Goal: Task Accomplishment & Management: Manage account settings

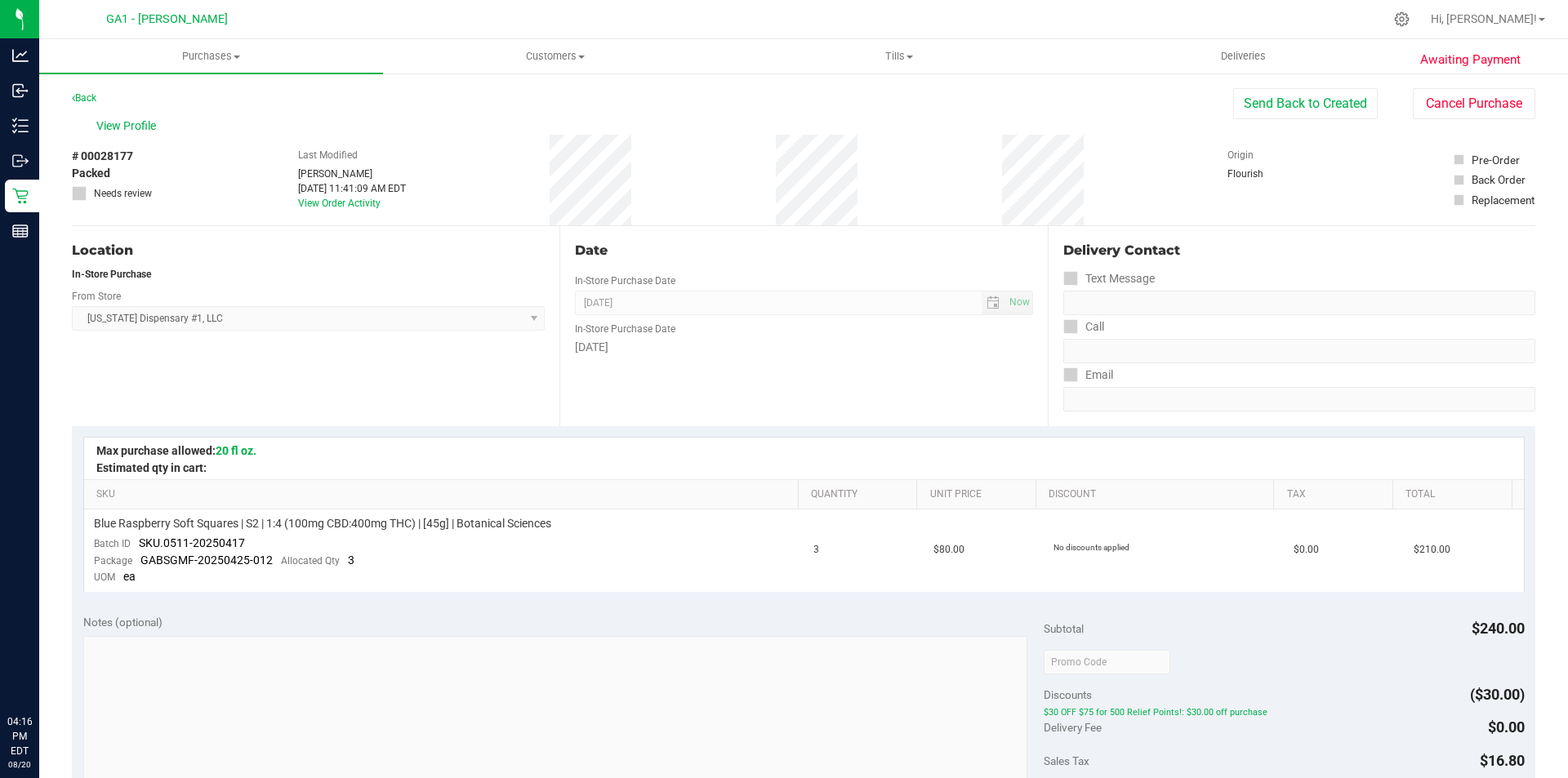
click at [471, 370] on div "Location In-Store Purchase From Store [US_STATE] Dispensary #1, LLC Select Stor…" at bounding box center [315, 326] width 487 height 200
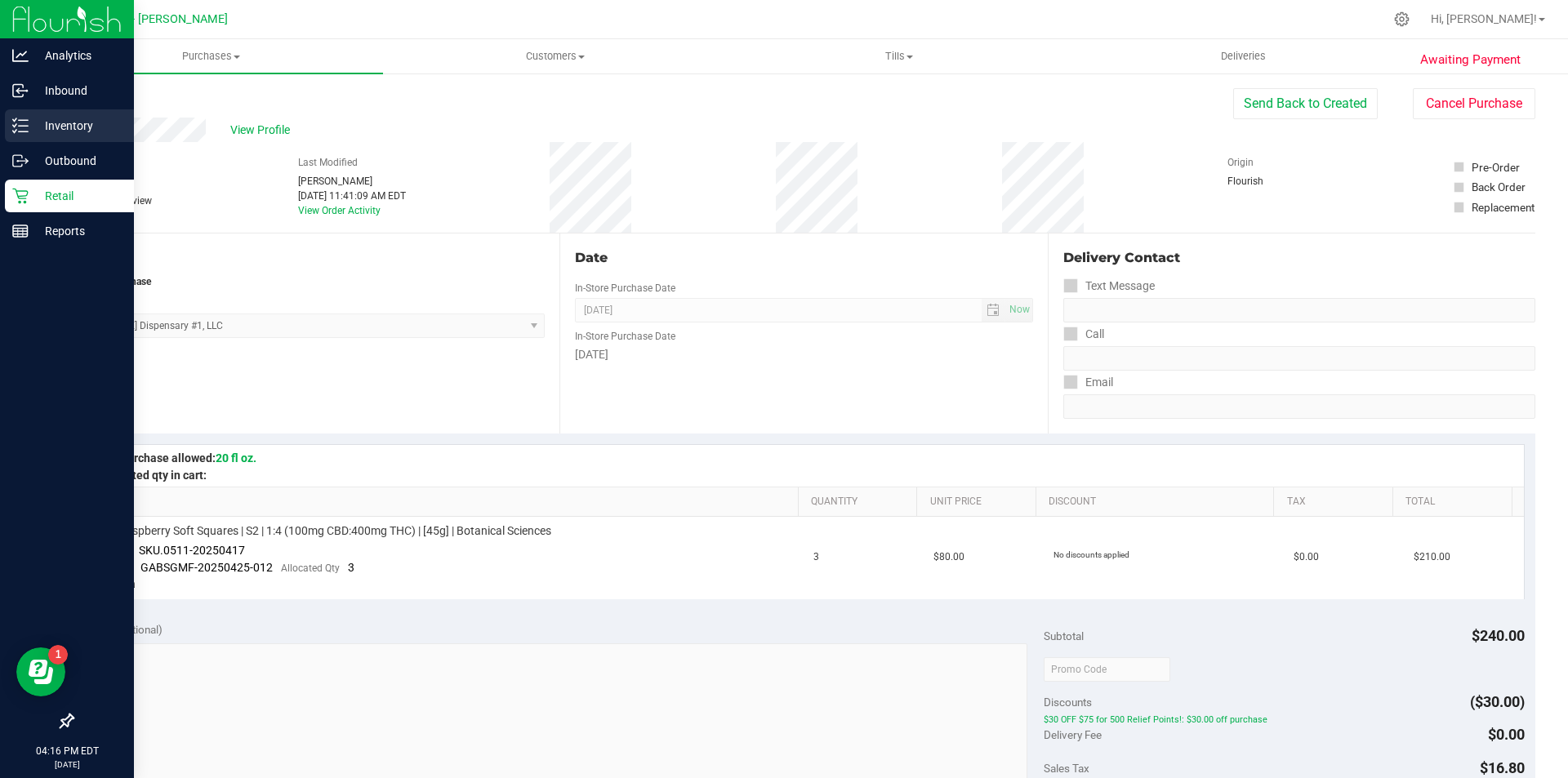
click at [15, 112] on div "Inventory" at bounding box center [69, 126] width 129 height 32
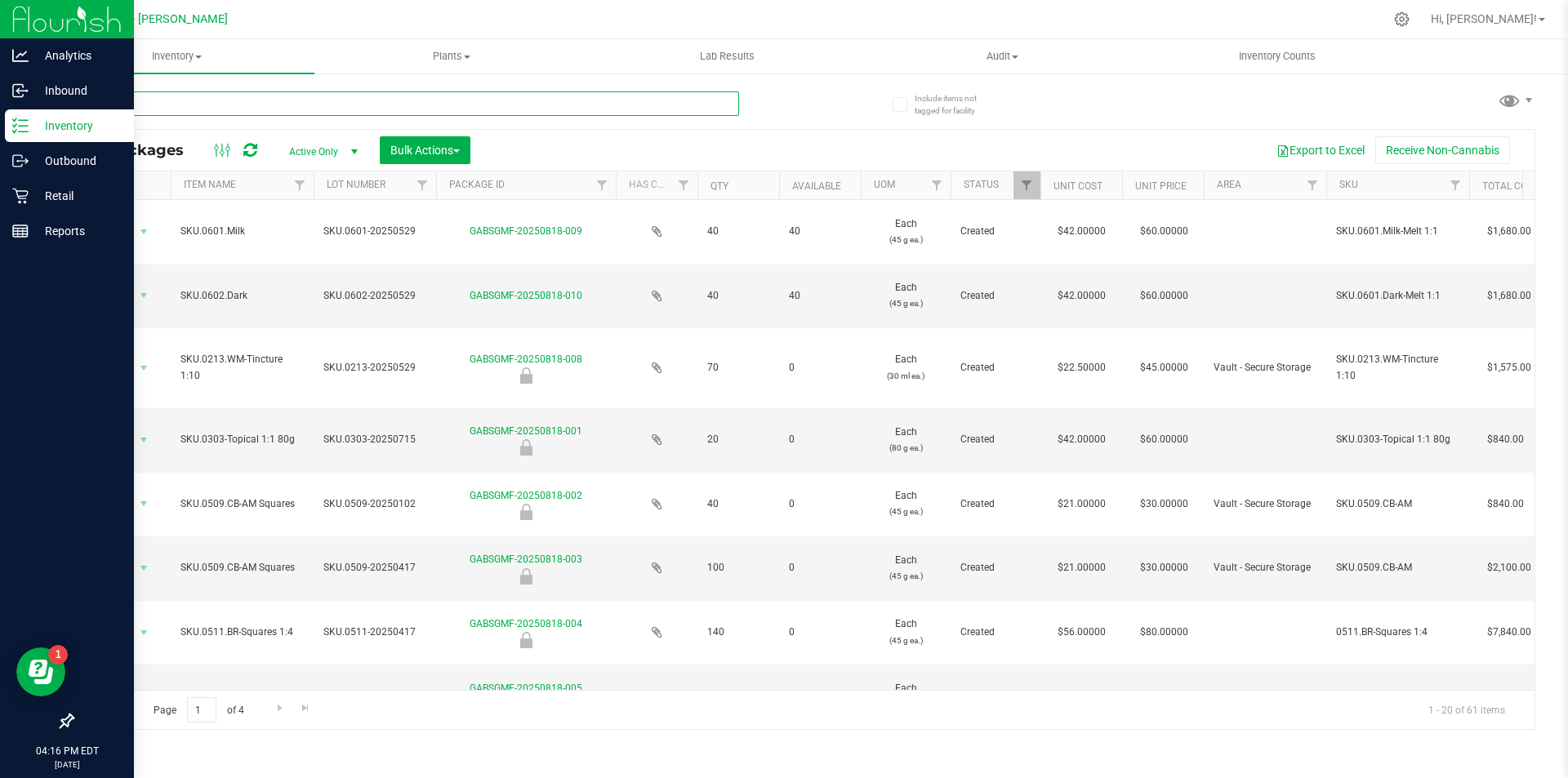
click at [397, 107] on input "text" at bounding box center [405, 103] width 668 height 24
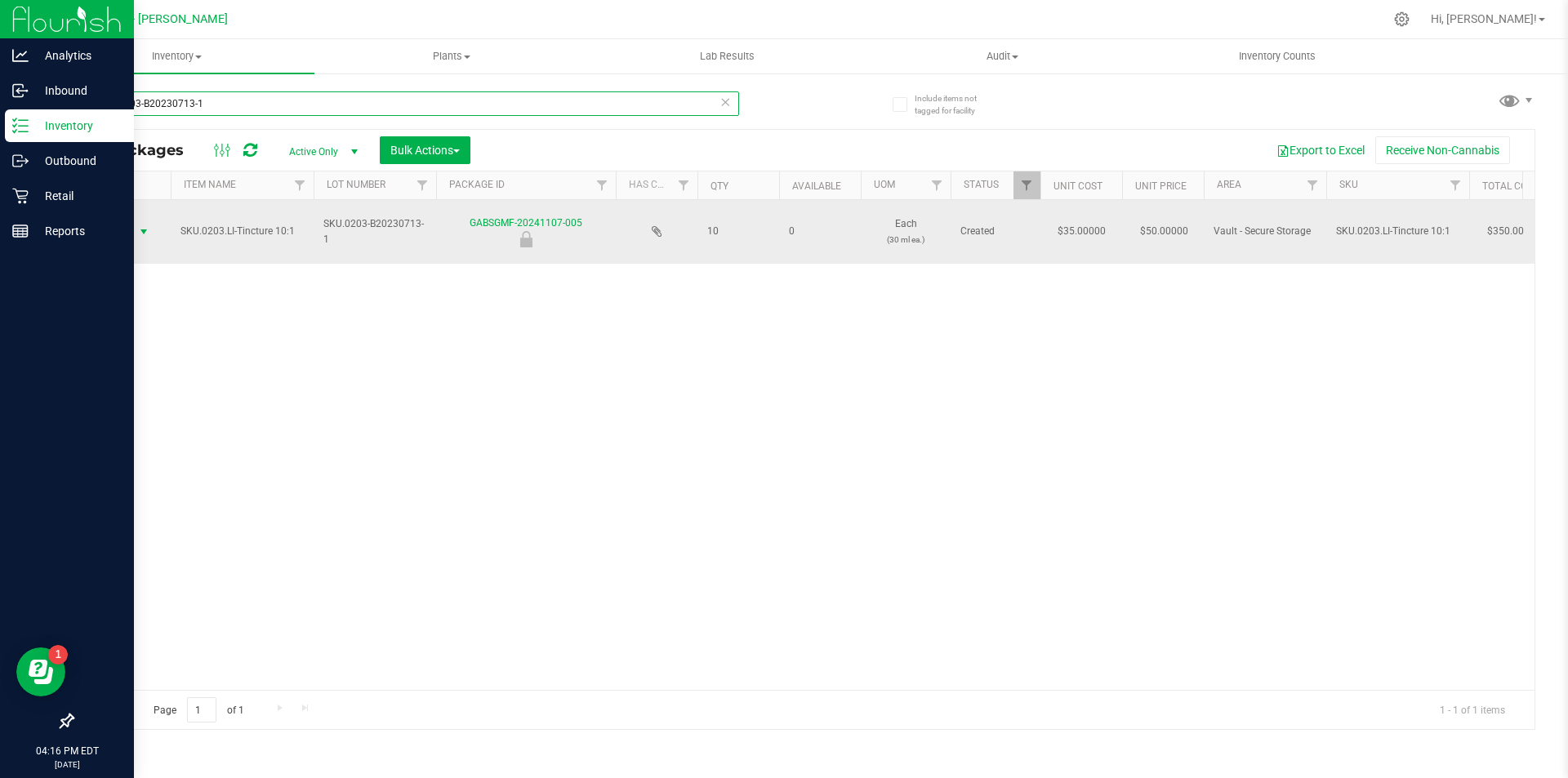
type input "SKU.0203-B20230713-1"
click at [137, 230] on span "select" at bounding box center [144, 232] width 13 height 13
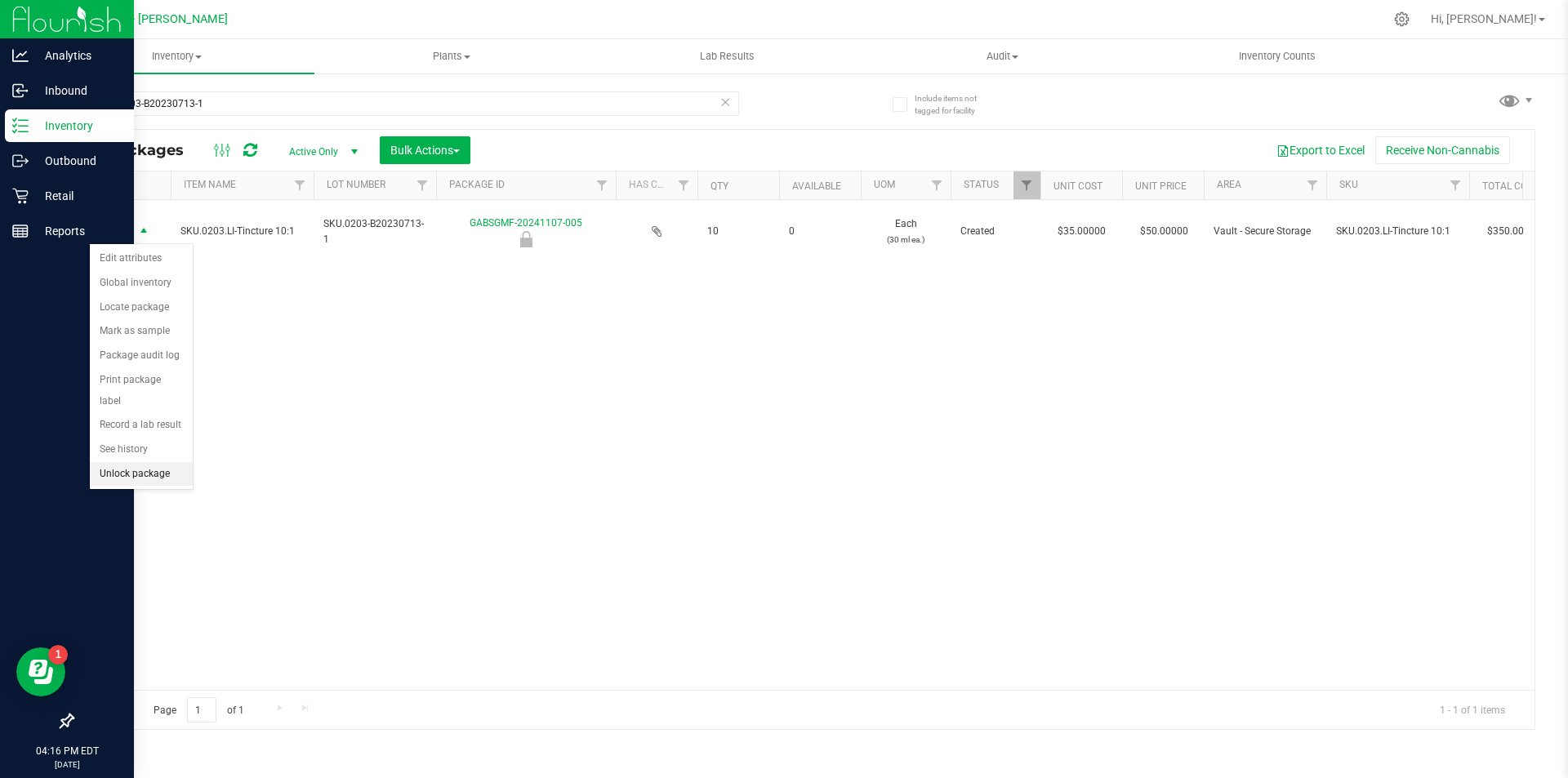
click at [124, 462] on li "Unlock package" at bounding box center [141, 474] width 103 height 24
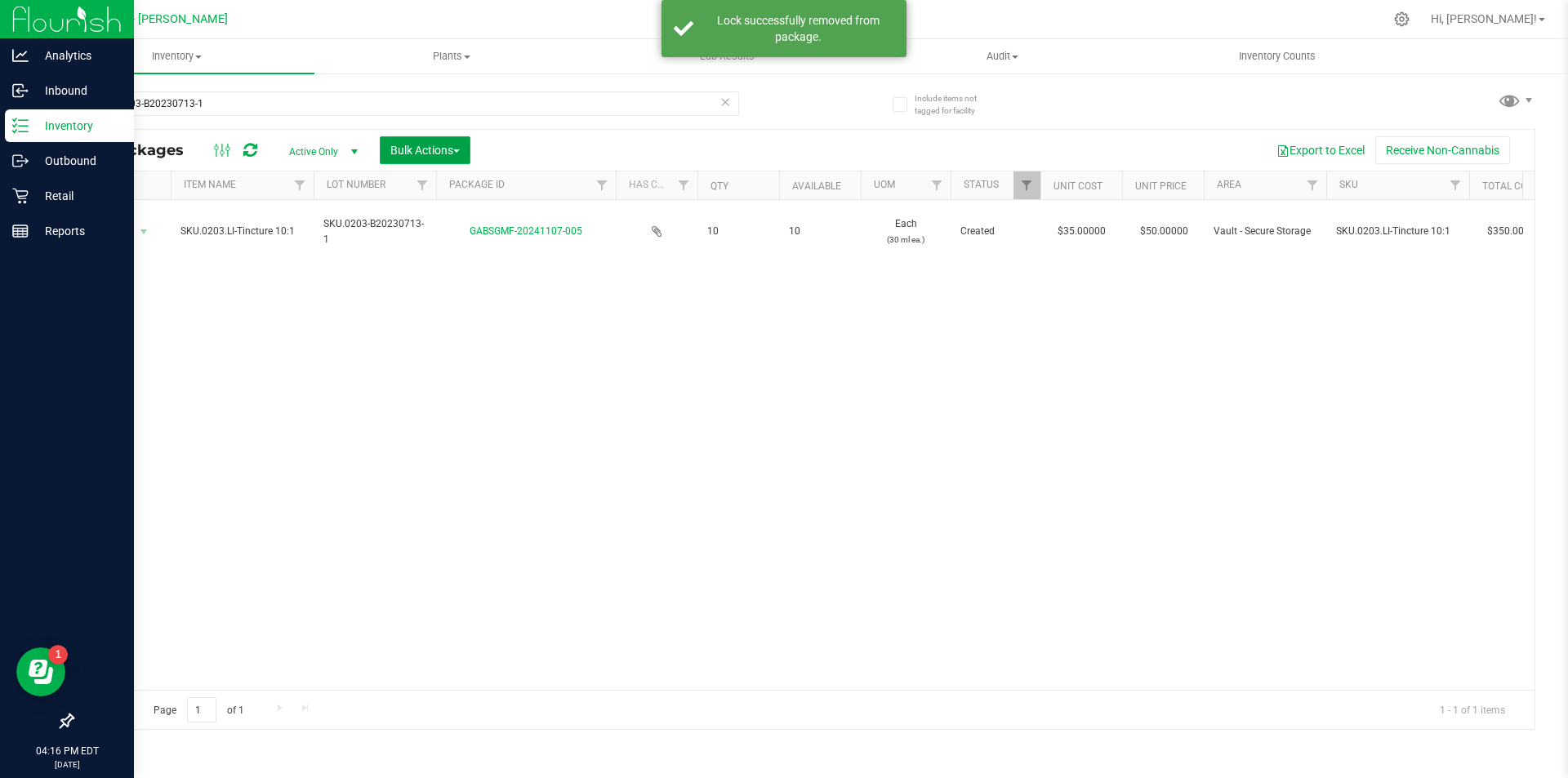
click at [449, 153] on span "Bulk Actions" at bounding box center [425, 150] width 69 height 13
click at [434, 180] on span "Add to outbound order" at bounding box center [446, 187] width 111 height 13
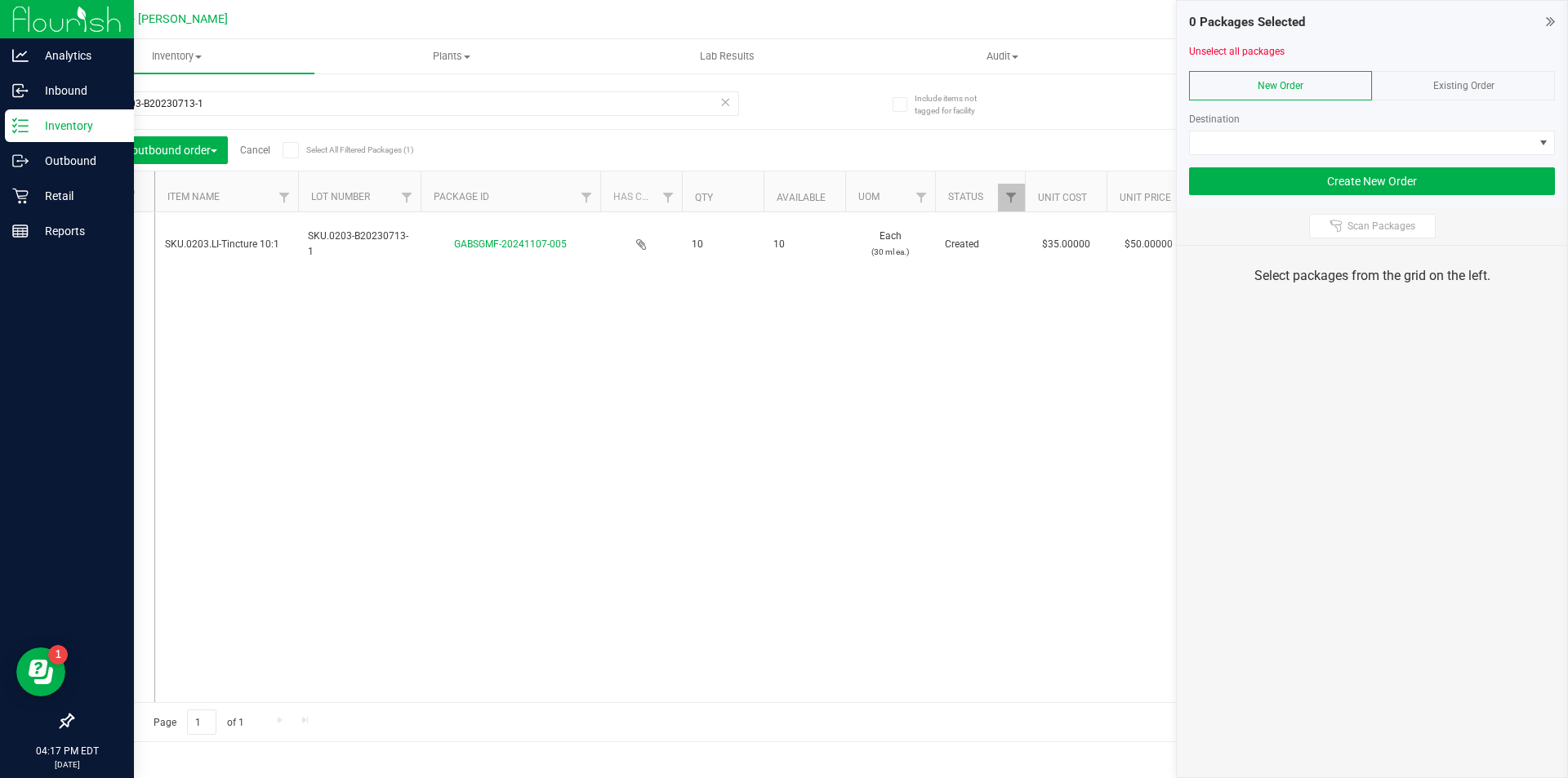
click at [1480, 71] on div "Existing Order" at bounding box center [1463, 85] width 183 height 29
click at [108, 250] on span at bounding box center [111, 244] width 17 height 17
click at [0, 0] on input "checkbox" at bounding box center [0, 0] width 0 height 0
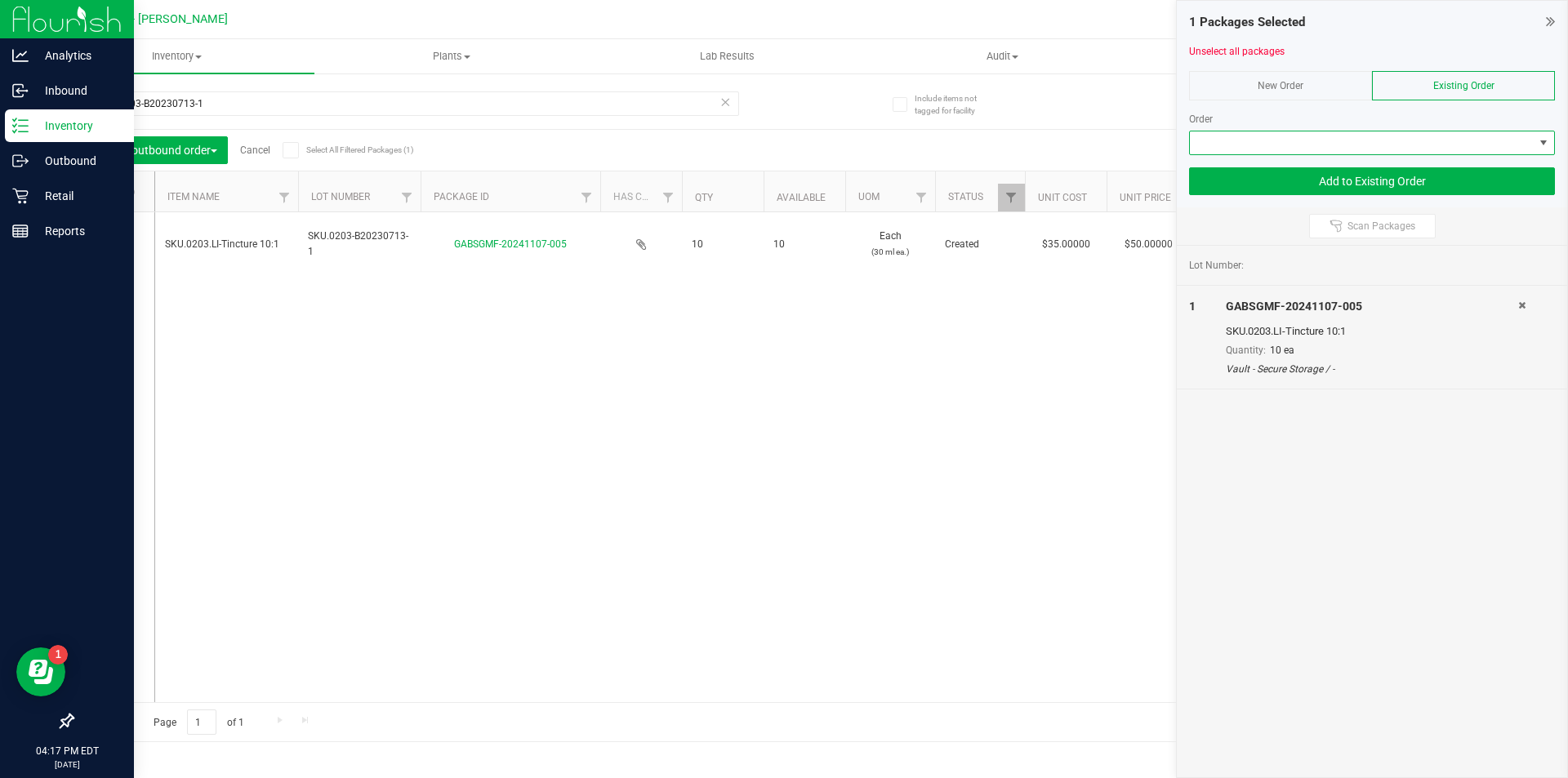
click at [1368, 137] on span at bounding box center [1362, 143] width 344 height 23
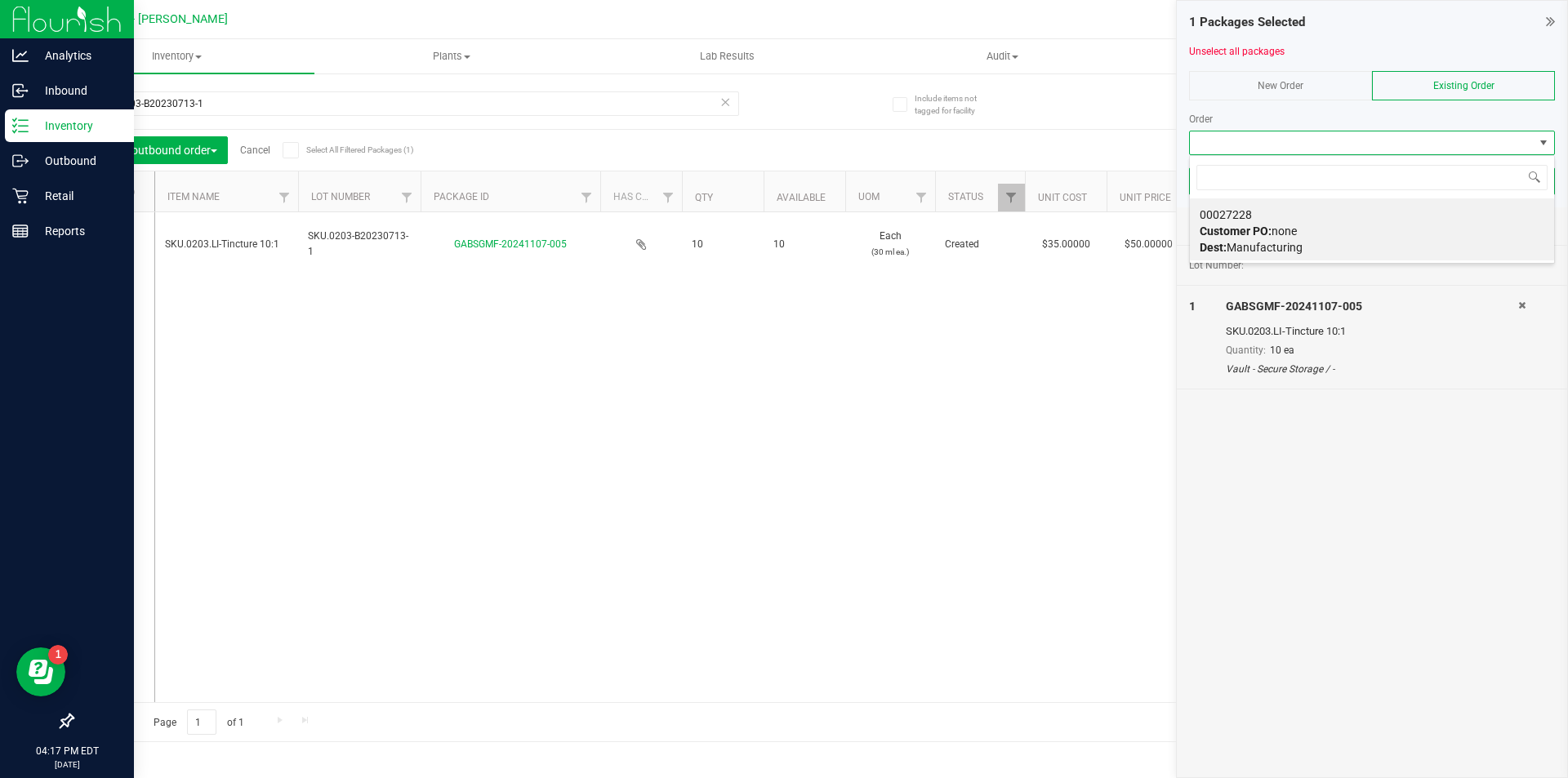
scroll to position [24, 366]
click at [1331, 227] on div "00027228 Customer PO: none Dest: Manufacturing" at bounding box center [1372, 231] width 345 height 62
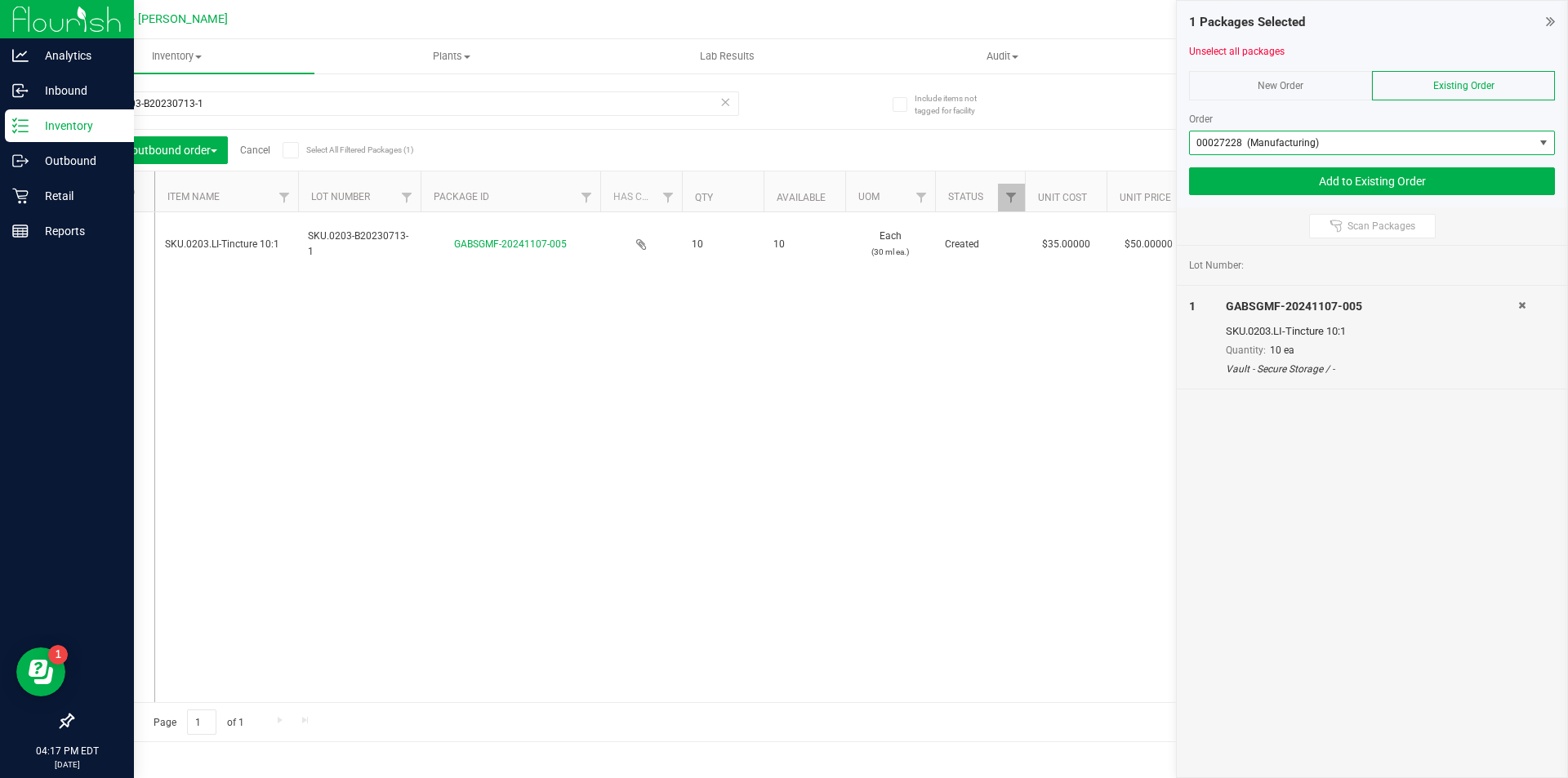
click at [1314, 145] on span "00027228 (Manufacturing)" at bounding box center [1257, 143] width 122 height 12
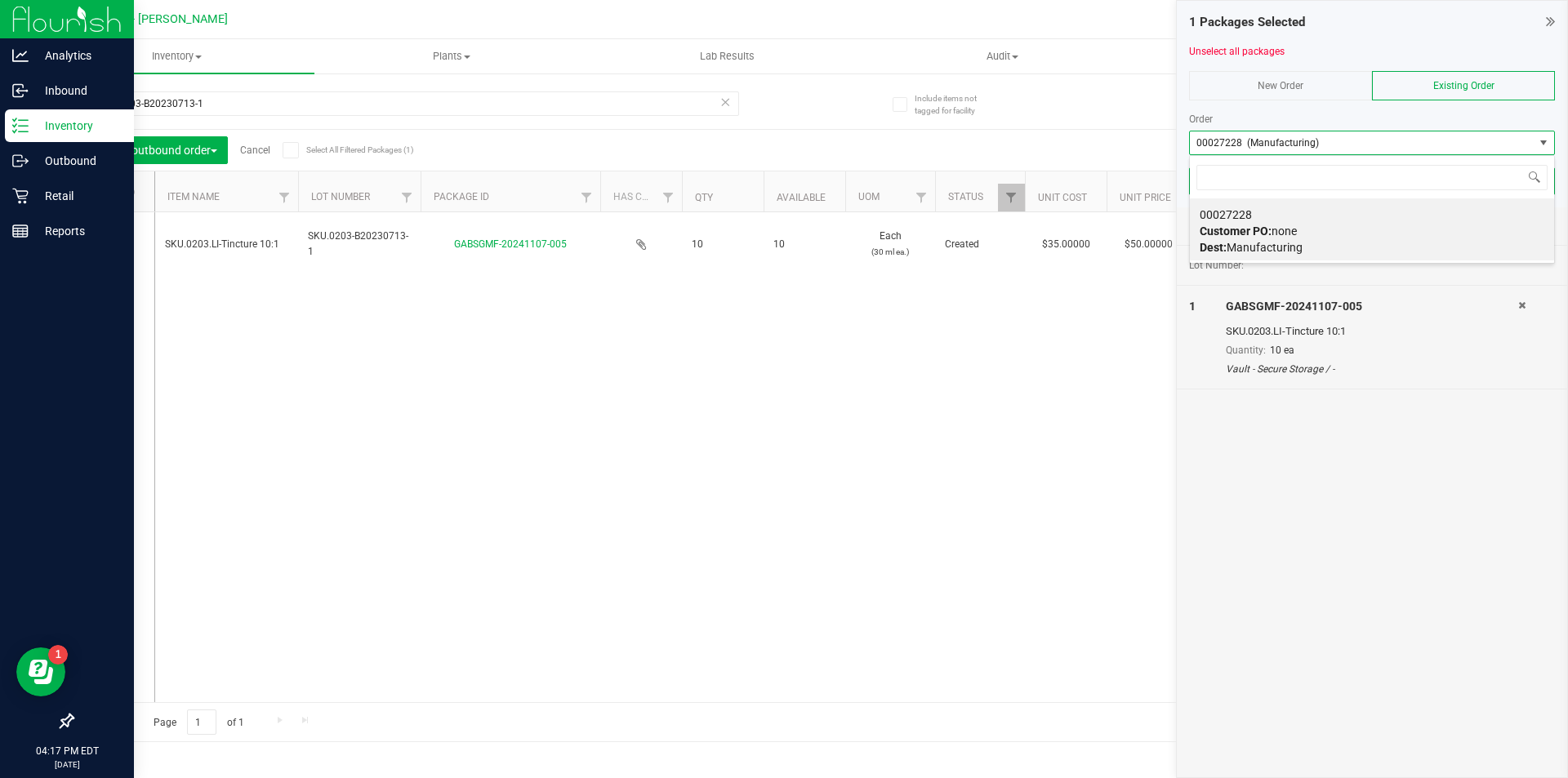
click at [1240, 209] on span "00027228" at bounding box center [1225, 214] width 52 height 13
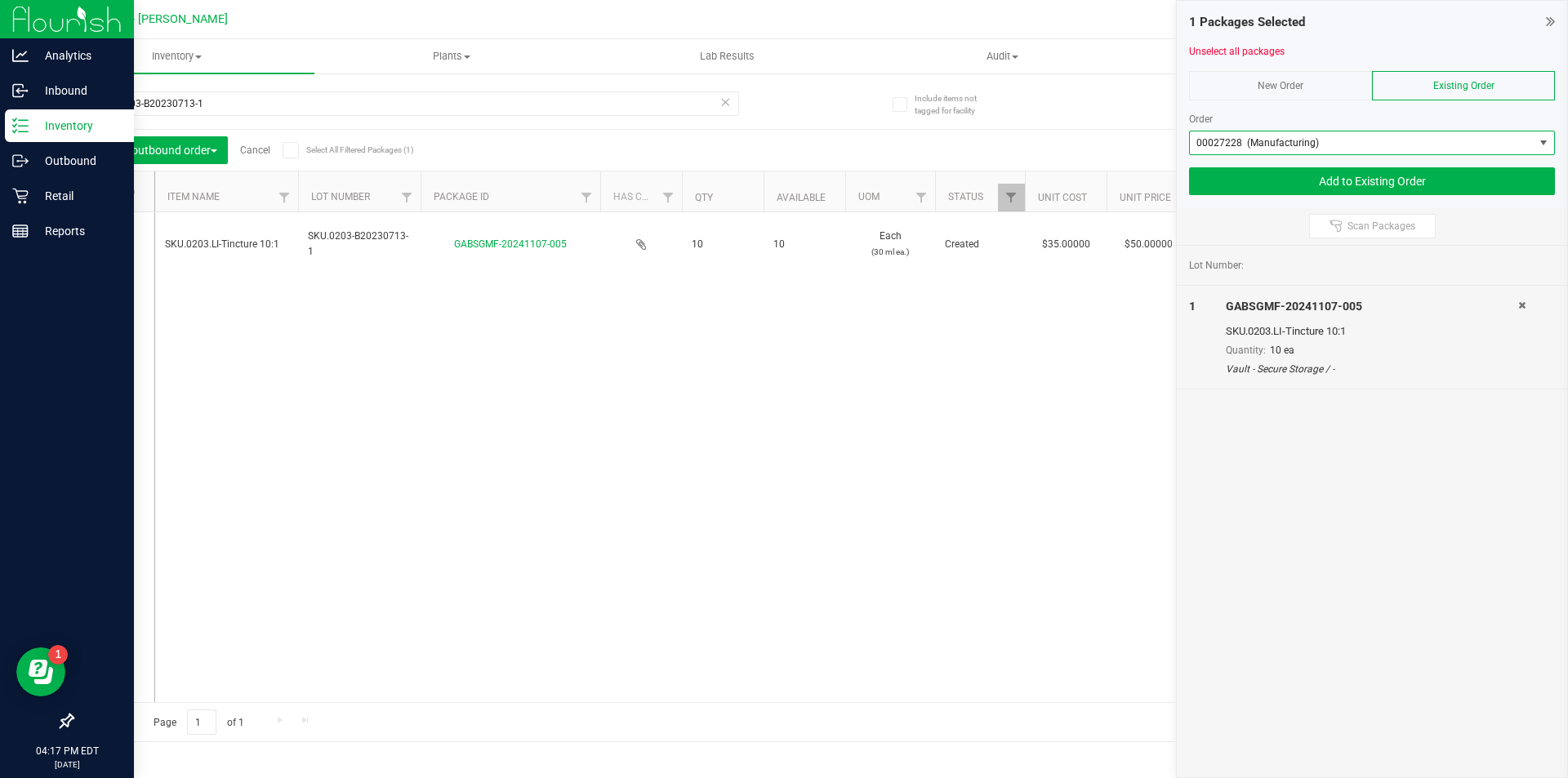
click at [1243, 130] on span "00027228 (Manufacturing)" at bounding box center [1372, 142] width 366 height 24
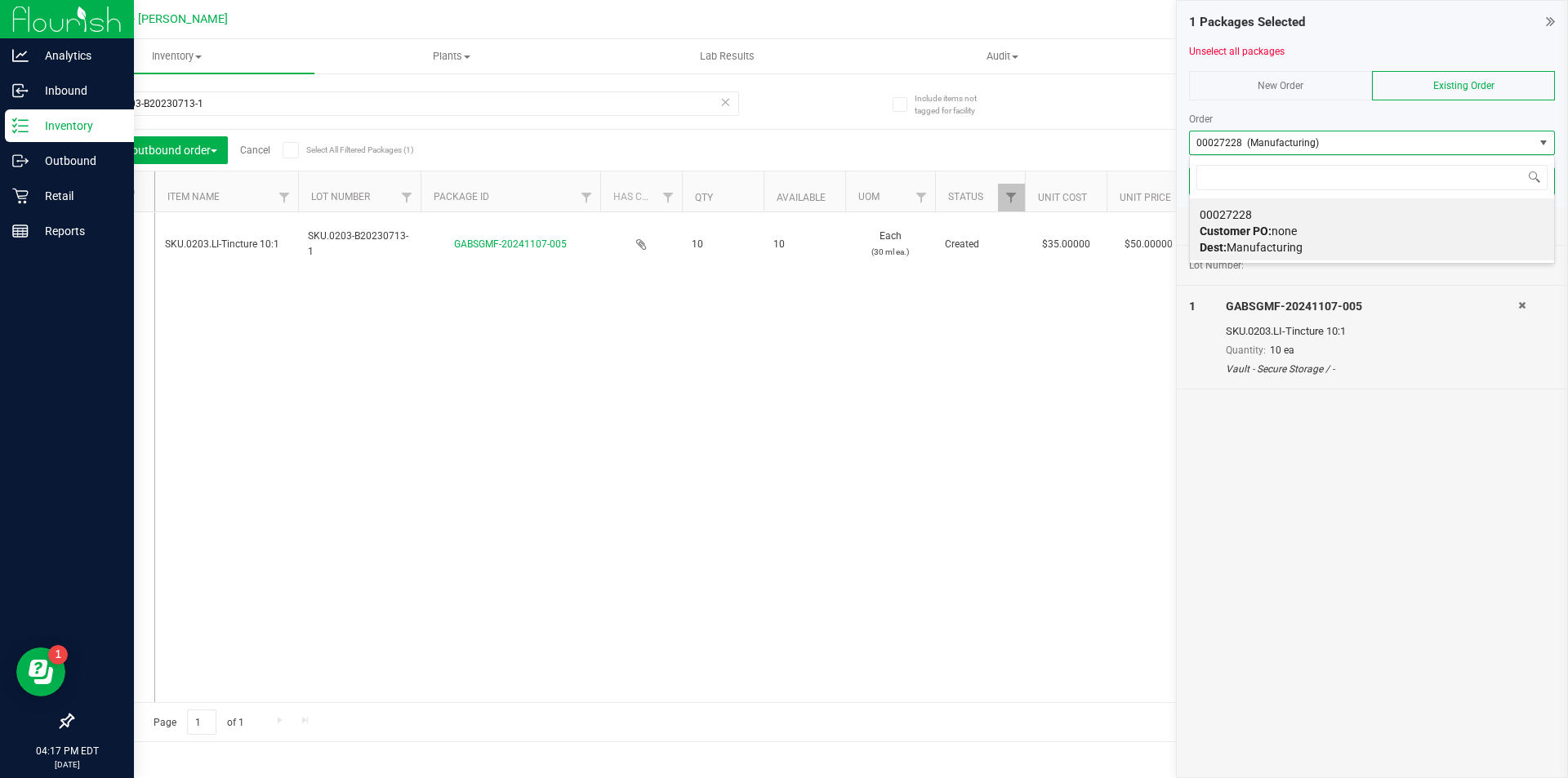
click at [1244, 148] on span "00027228 (Manufacturing)" at bounding box center [1257, 143] width 122 height 12
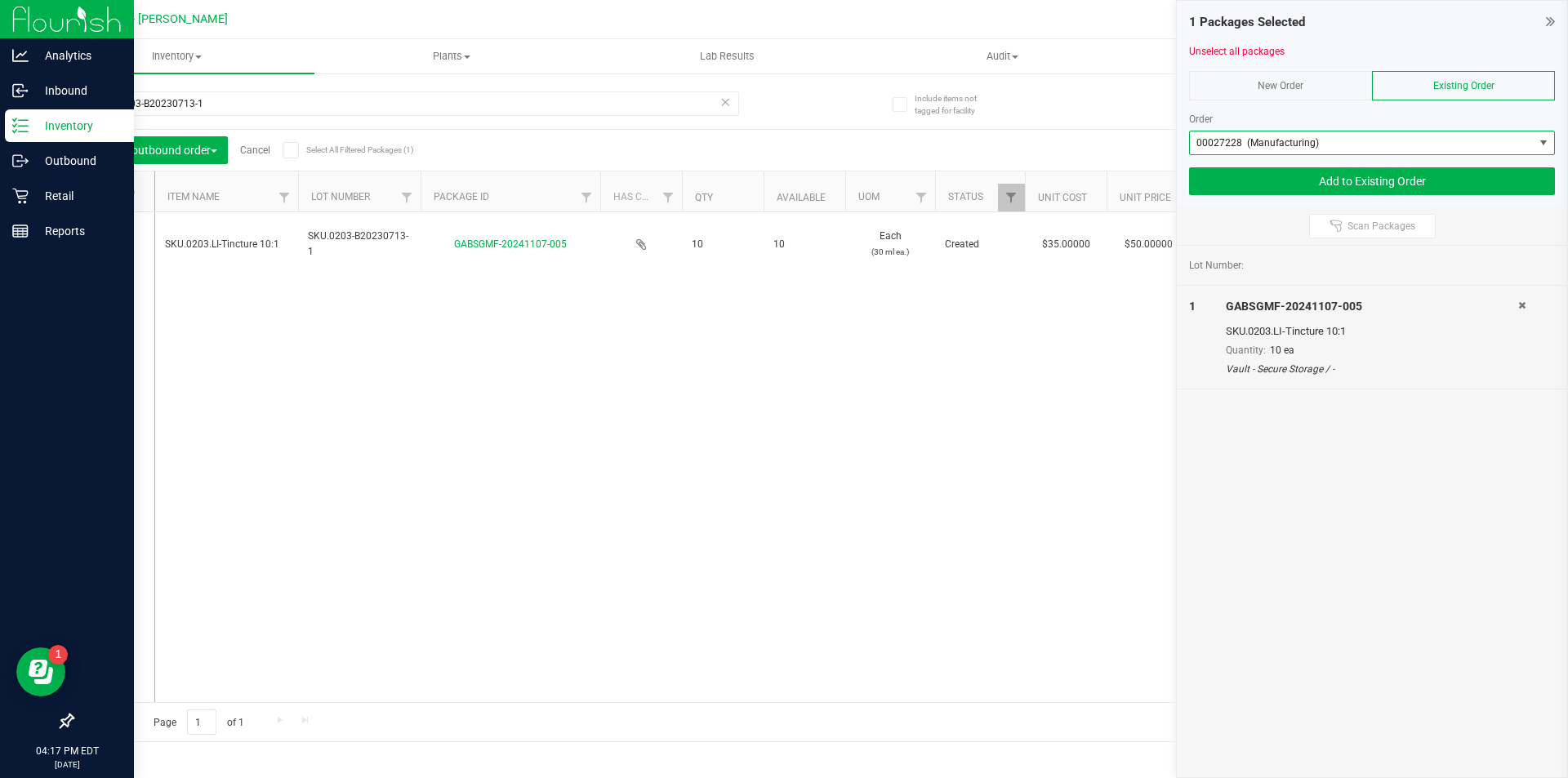
click at [1243, 137] on span "00027228 (Manufacturing)" at bounding box center [1257, 143] width 122 height 12
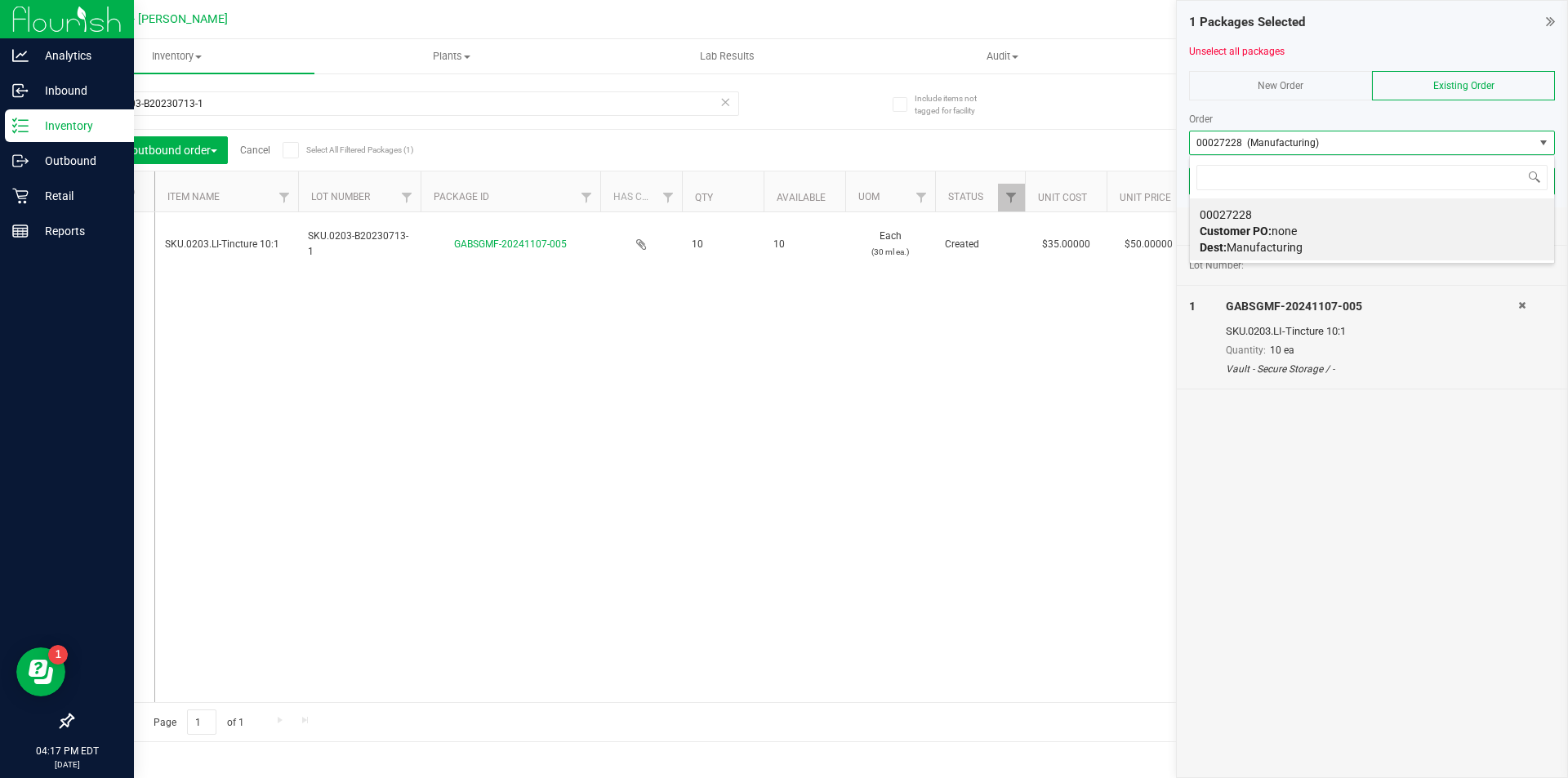
click at [1243, 249] on span "Dest: Manufacturing" at bounding box center [1251, 248] width 103 height 13
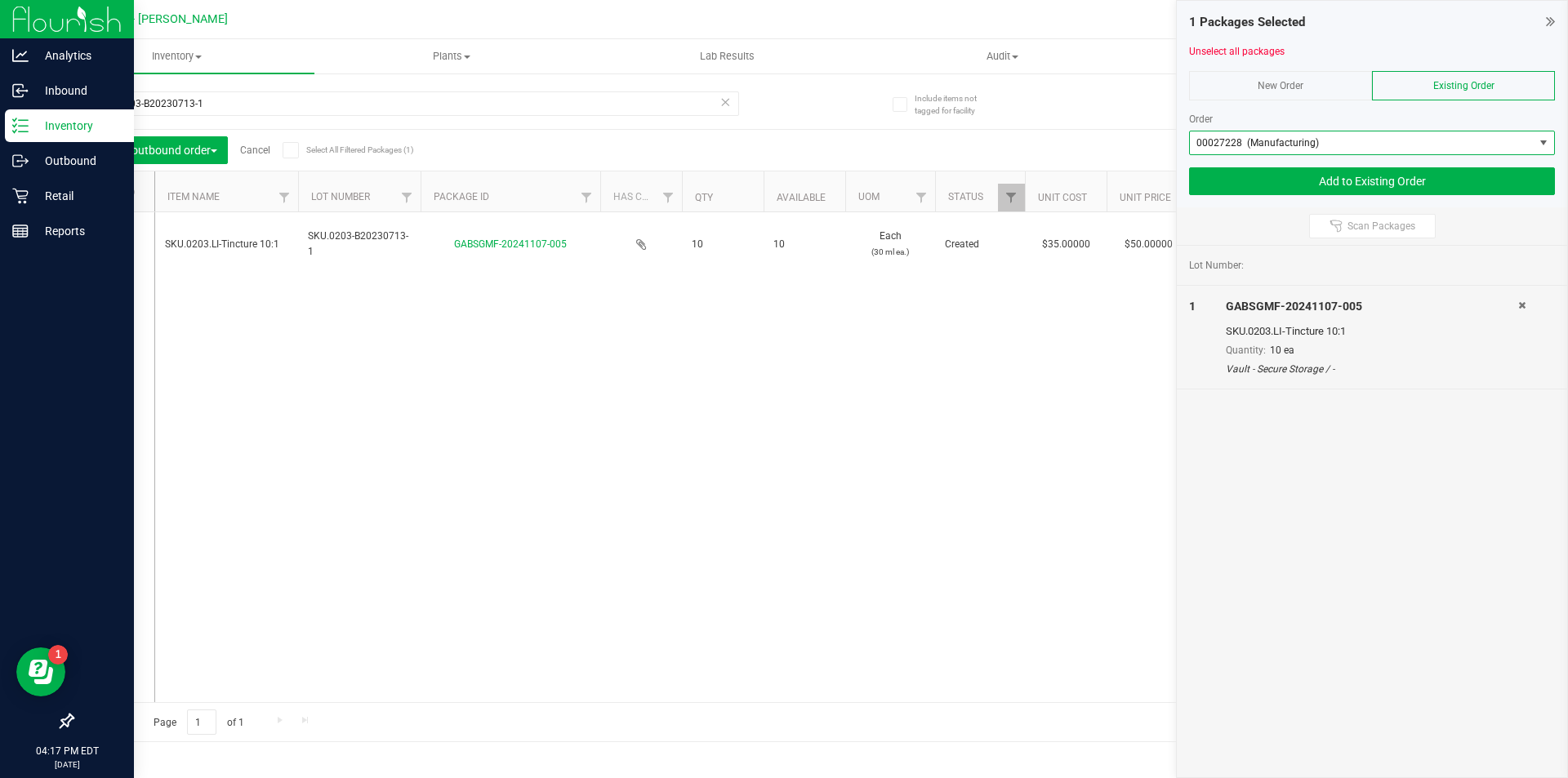
click at [1245, 232] on div "Scan Packages" at bounding box center [1373, 226] width 391 height 37
click at [1269, 179] on button "Add to Existing Order" at bounding box center [1372, 180] width 366 height 27
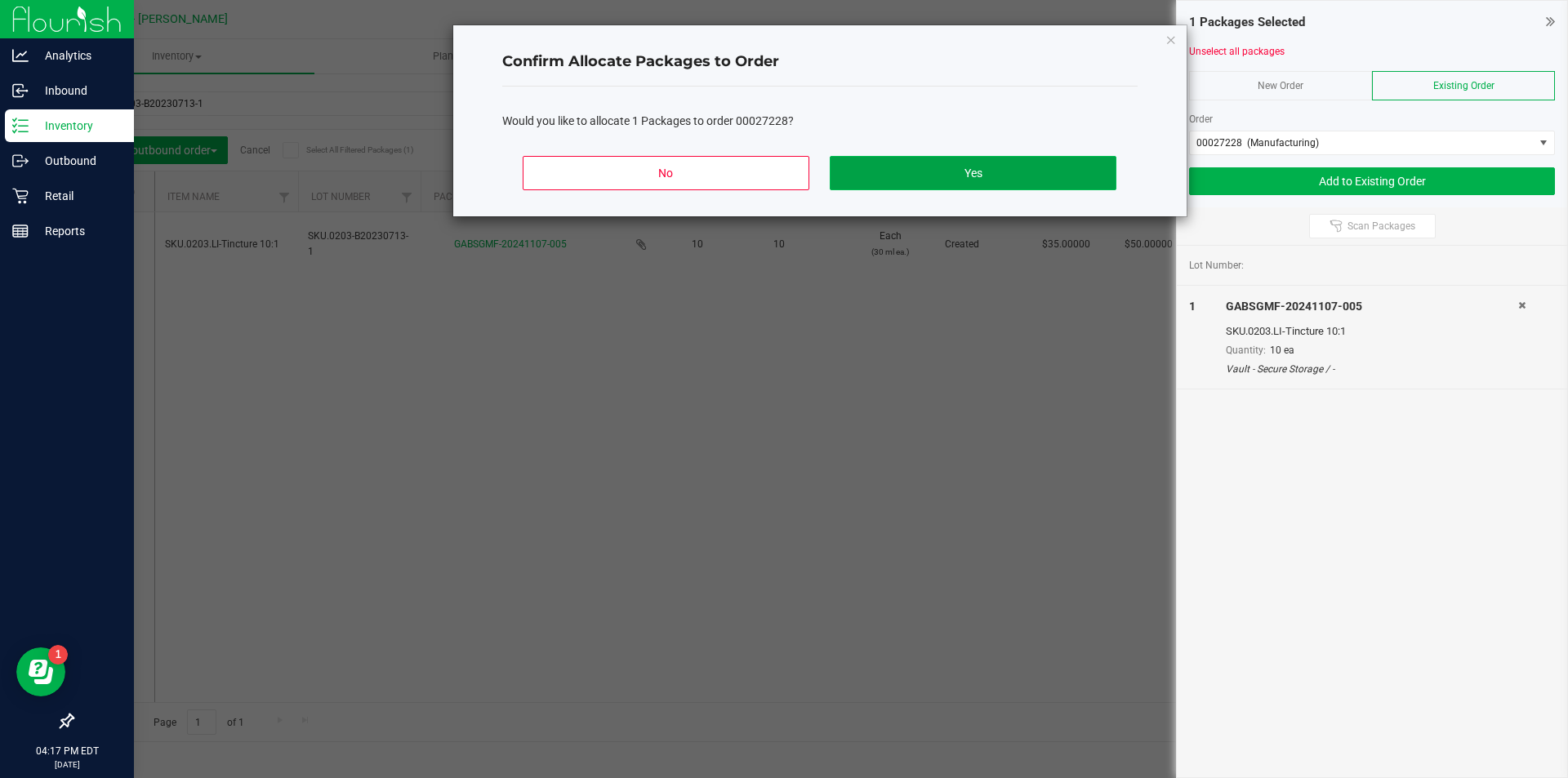
click at [979, 180] on button "Yes" at bounding box center [973, 173] width 286 height 34
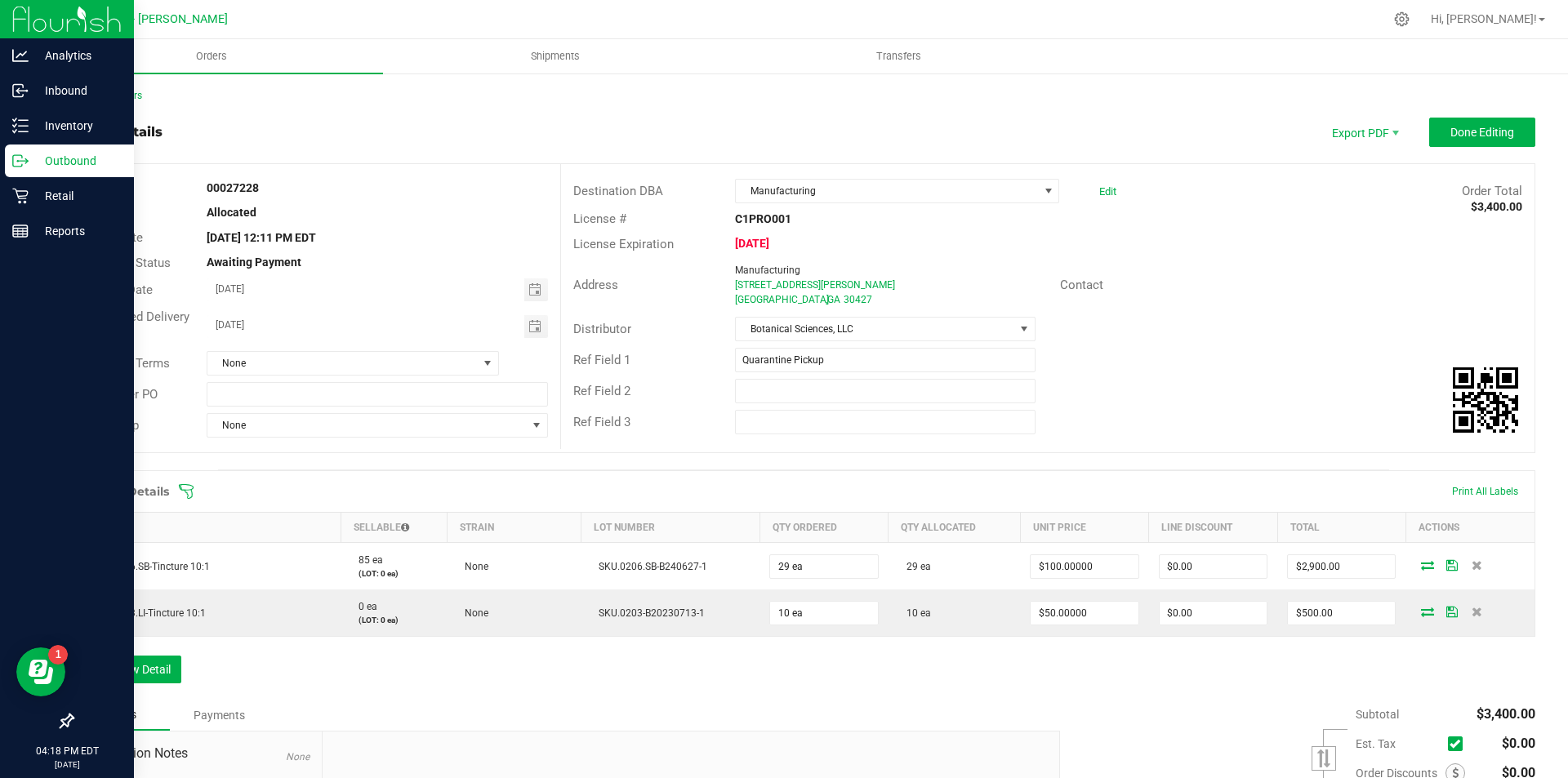
click at [594, 132] on div "Order details Export PDF Done Editing" at bounding box center [803, 131] width 1463 height 29
click at [12, 121] on div "Inventory" at bounding box center [69, 126] width 129 height 32
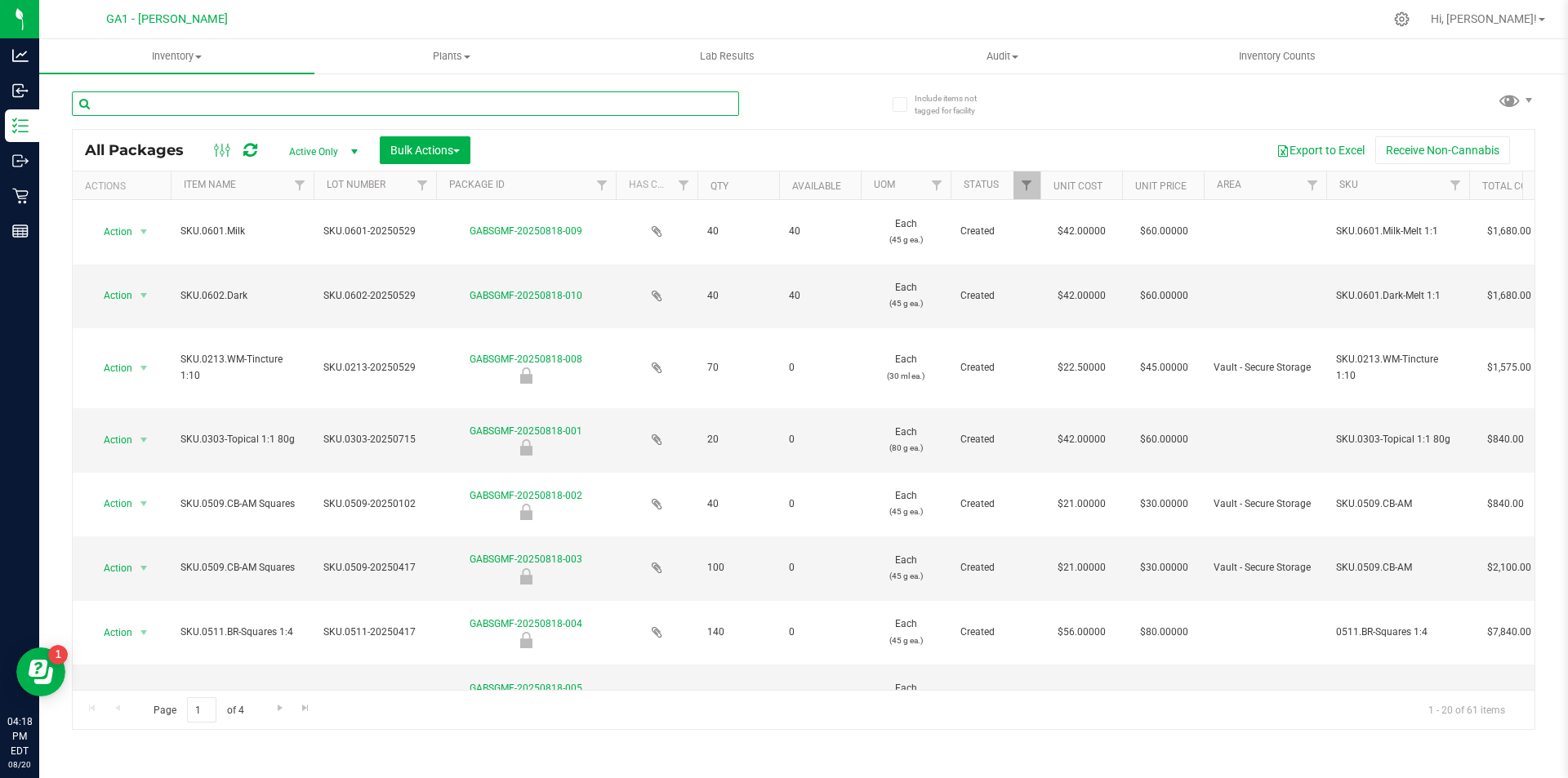
click at [303, 113] on input "text" at bounding box center [405, 103] width 668 height 24
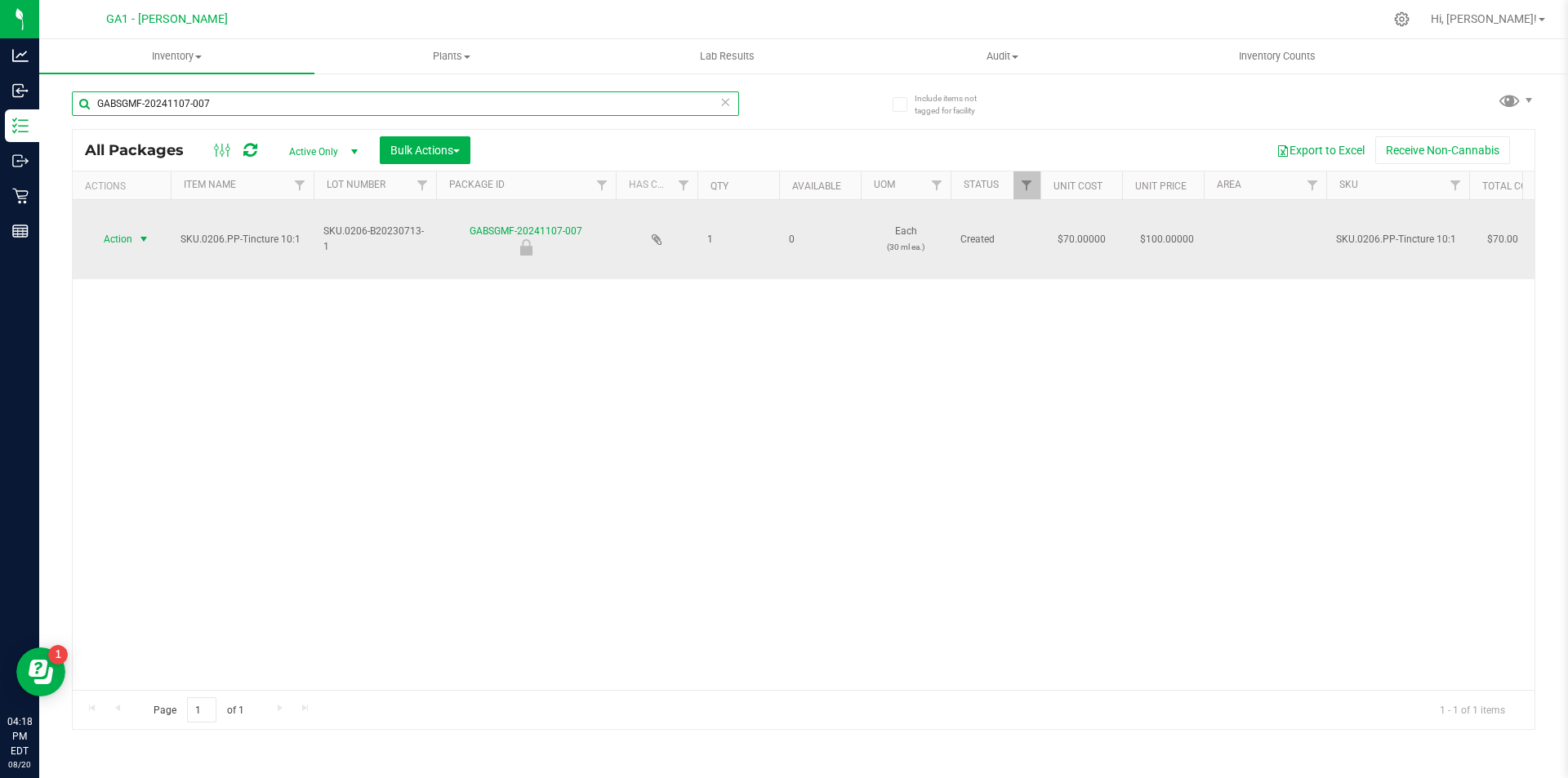
type input "GABSGMF-20241107-007"
click at [134, 230] on span "select" at bounding box center [144, 239] width 21 height 23
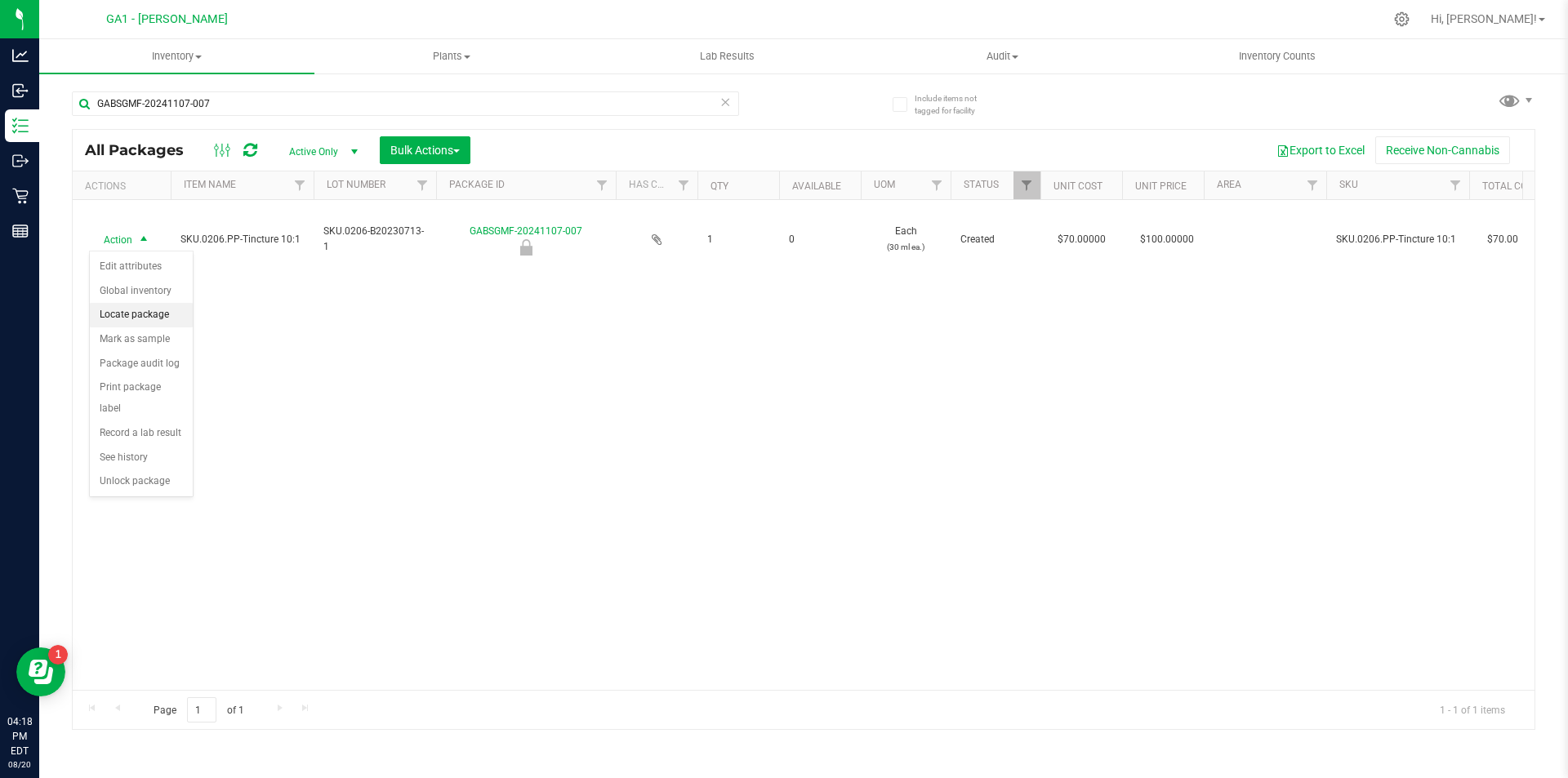
click at [122, 311] on li "Locate package" at bounding box center [141, 314] width 103 height 24
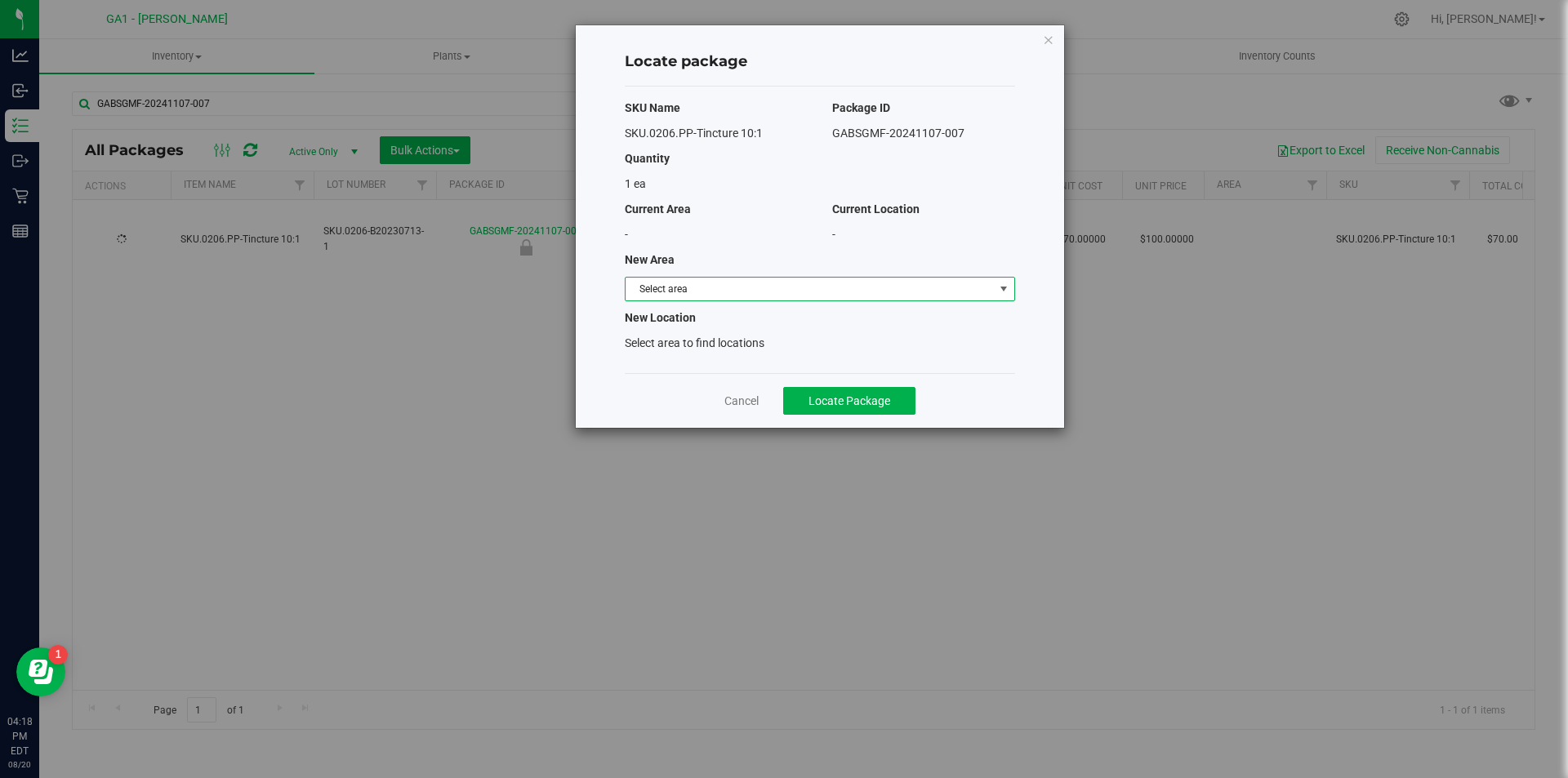
click at [900, 284] on span "Select area" at bounding box center [809, 289] width 368 height 23
click at [800, 305] on li "Quarantine Designated Products Within Vault (" at bounding box center [820, 316] width 389 height 24
click at [863, 391] on button "Locate Package" at bounding box center [849, 401] width 132 height 27
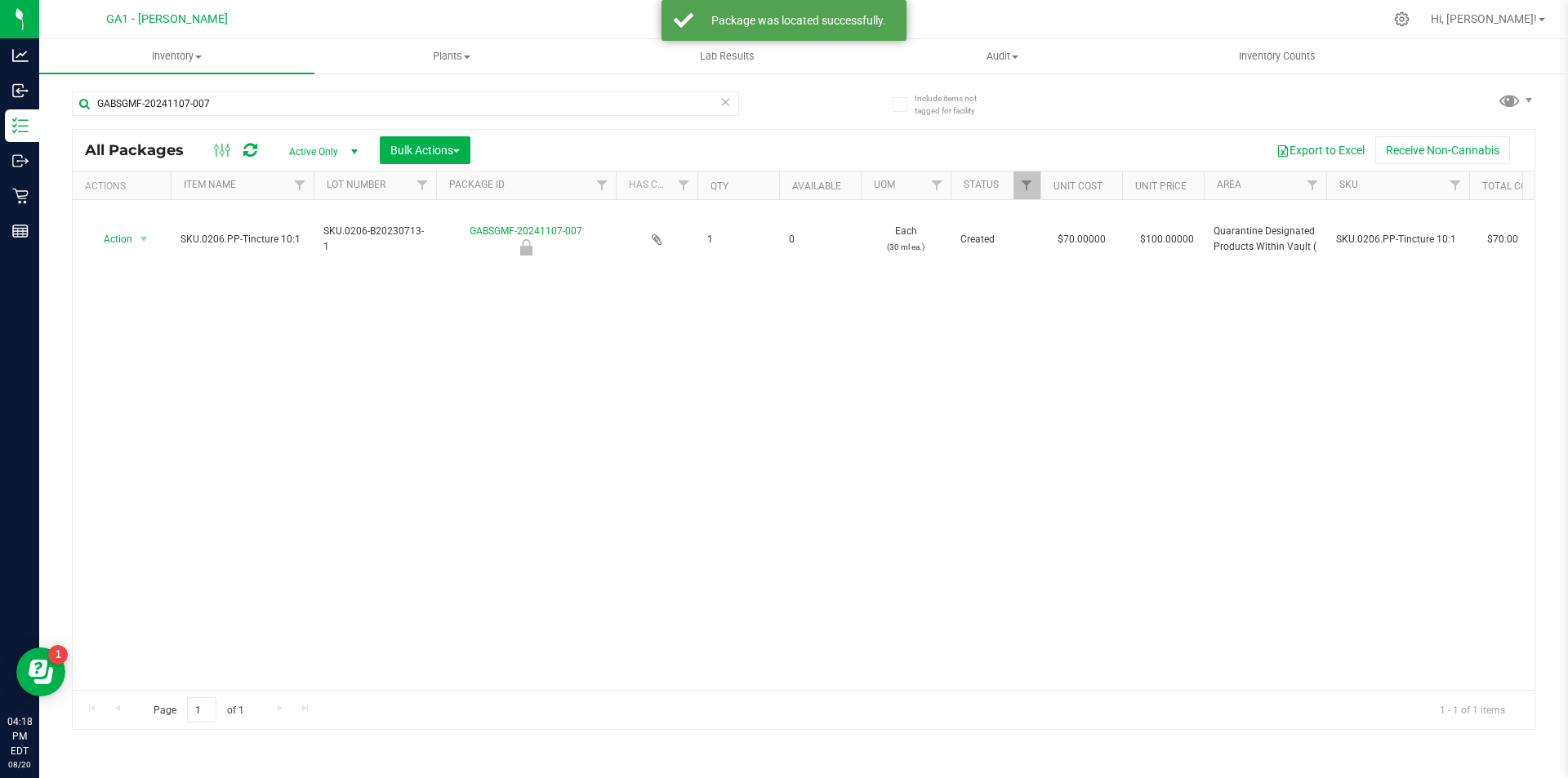
click at [666, 428] on div "Action Action Edit attributes Global inventory Locate package Mark as sample Pa…" at bounding box center [803, 445] width 1462 height 490
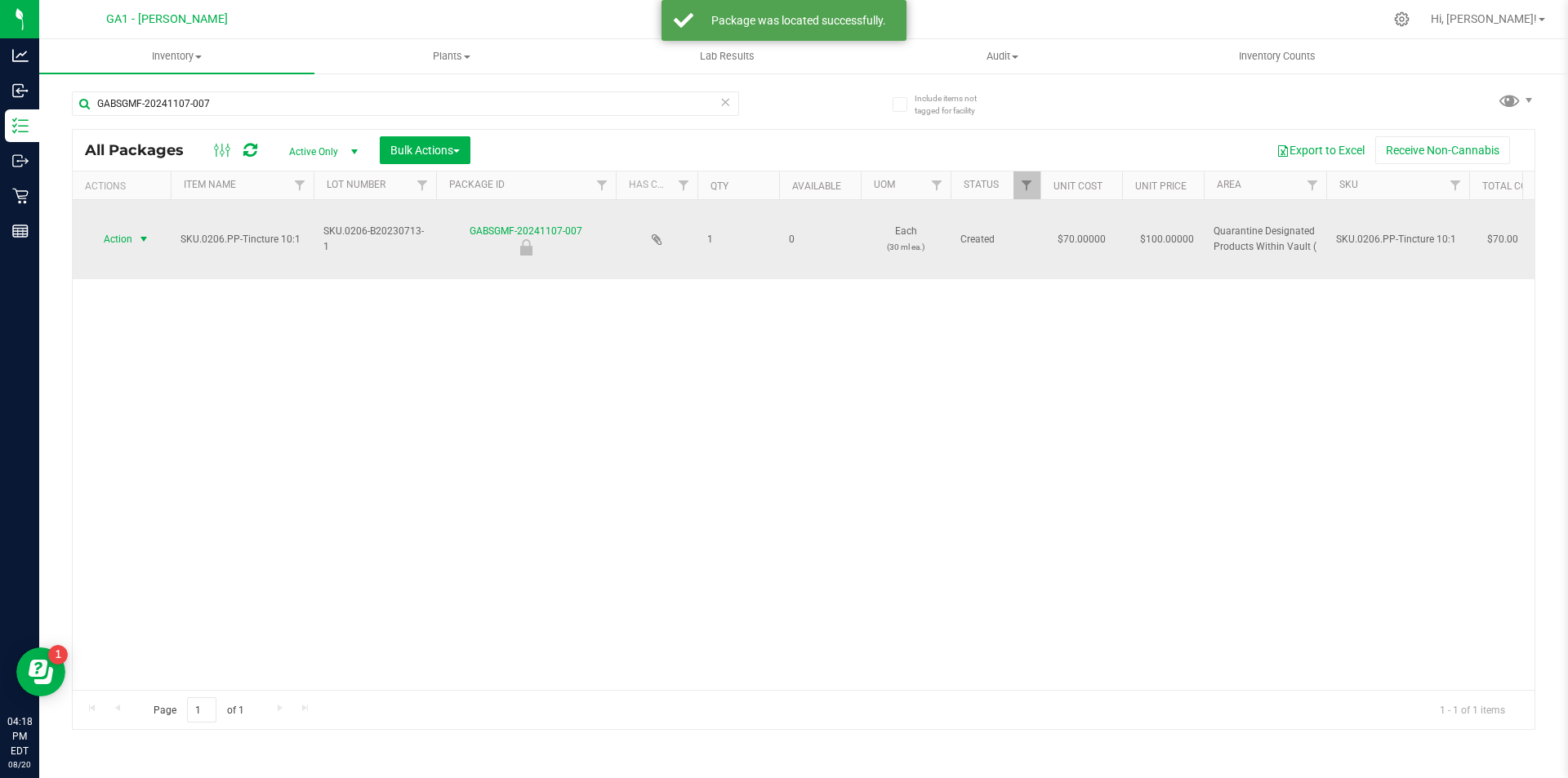
click at [138, 239] on span "select" at bounding box center [144, 239] width 13 height 13
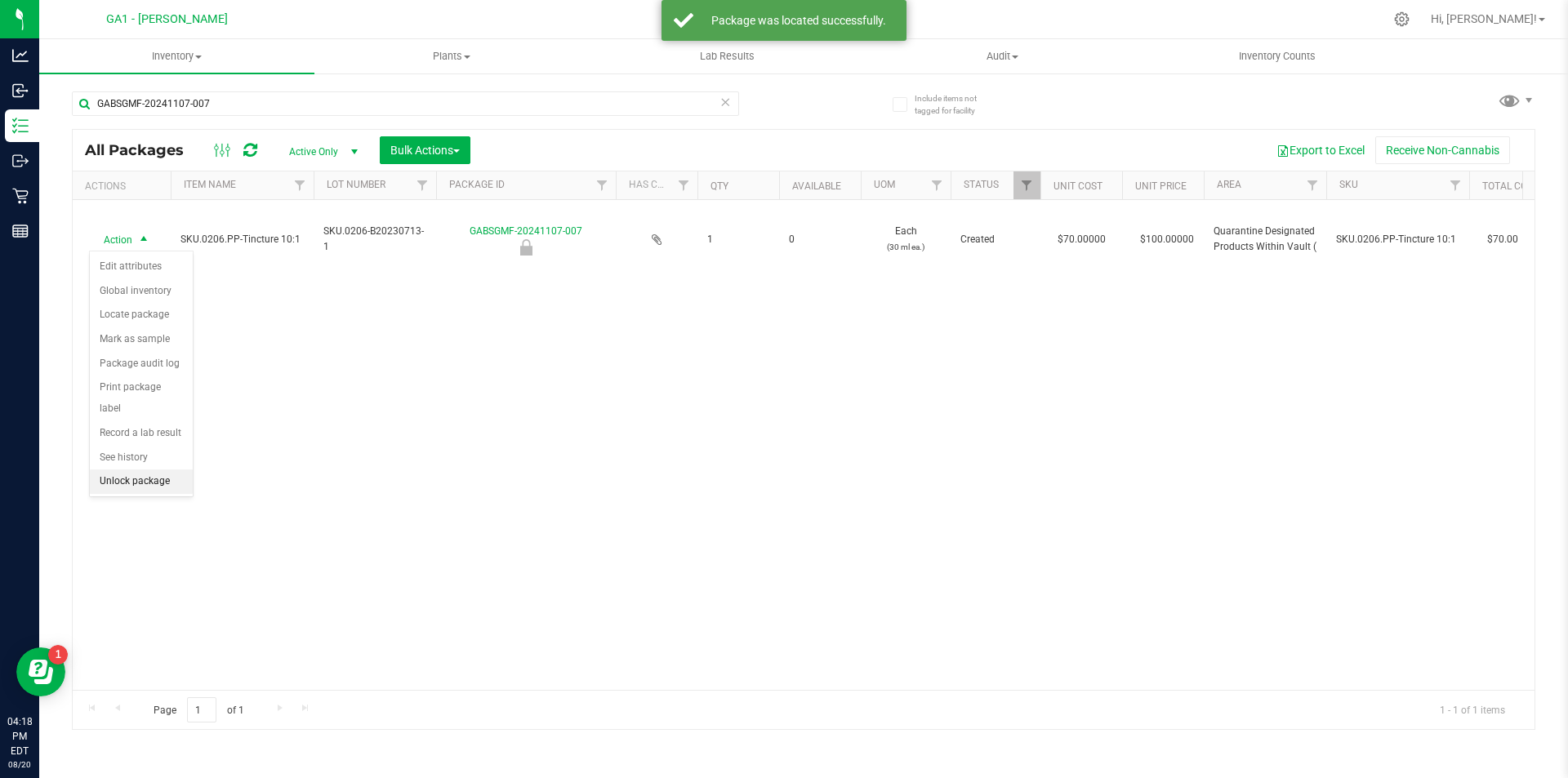
click at [135, 470] on li "Unlock package" at bounding box center [141, 481] width 103 height 24
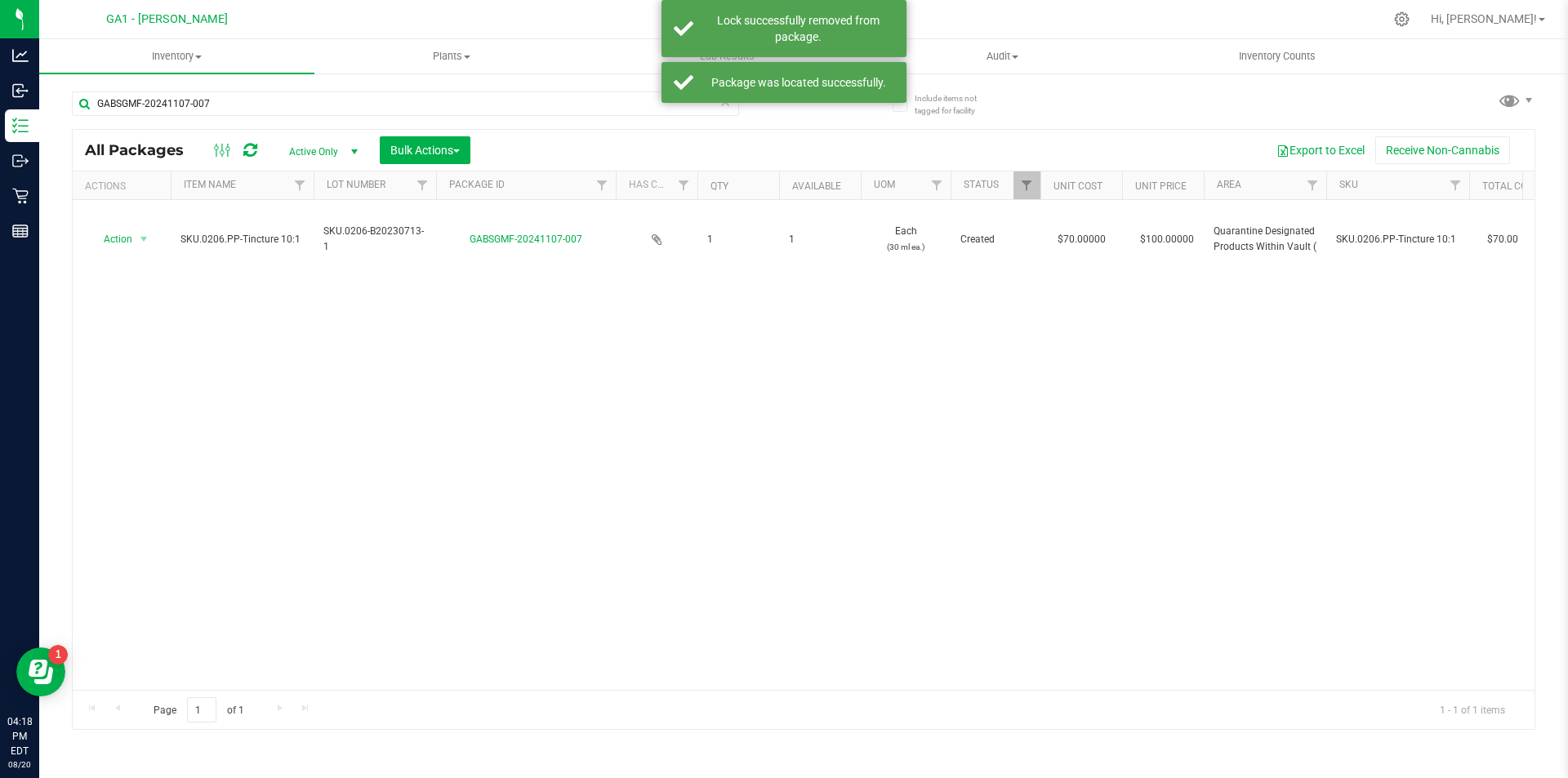
click at [454, 134] on div "All Packages Active Only Active Only Lab Samples Locked All Bulk Actions Add to…" at bounding box center [803, 150] width 1462 height 41
click at [455, 144] on span "Bulk Actions" at bounding box center [425, 150] width 69 height 13
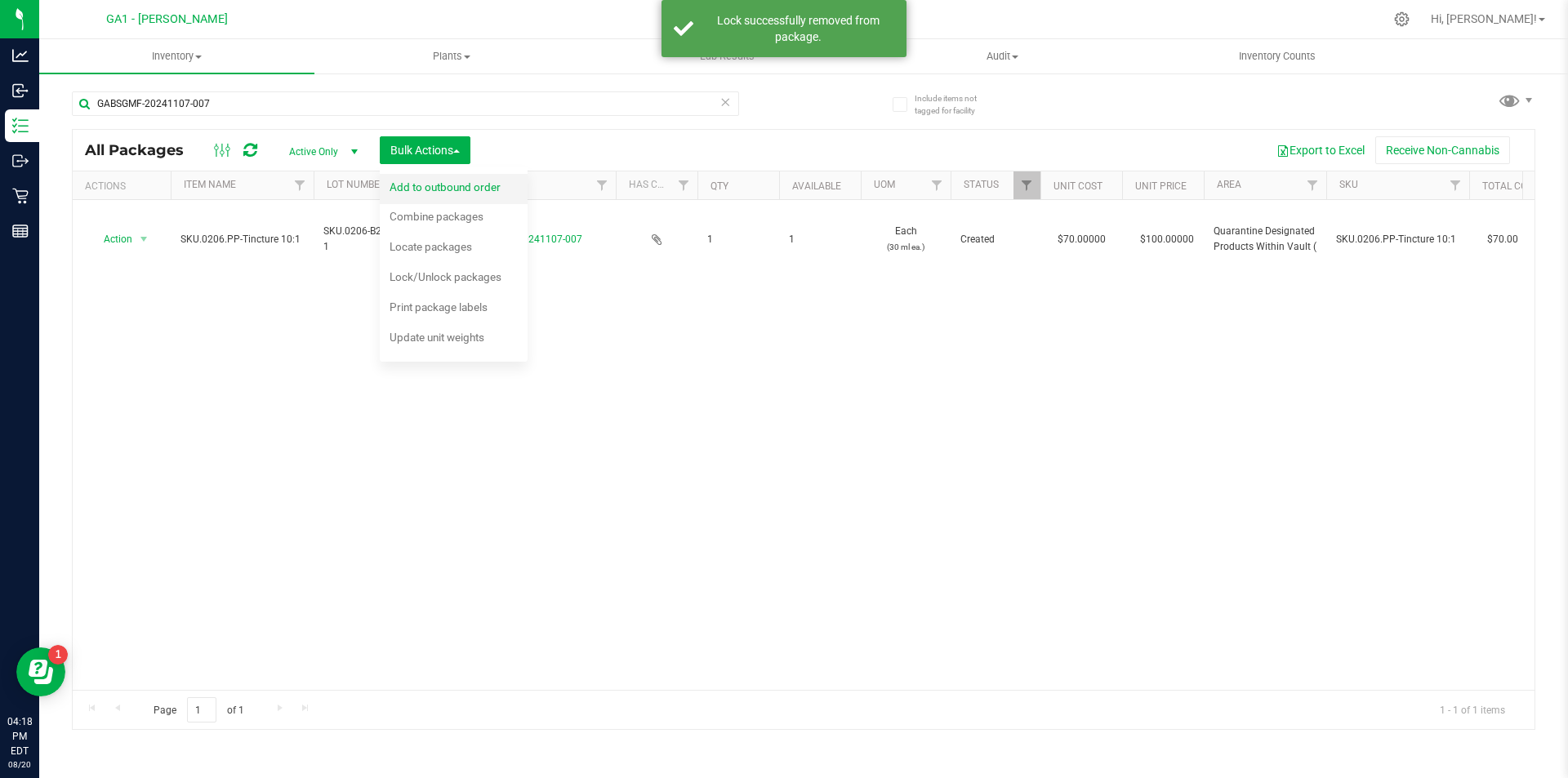
click at [468, 186] on span "Add to outbound order" at bounding box center [446, 187] width 111 height 13
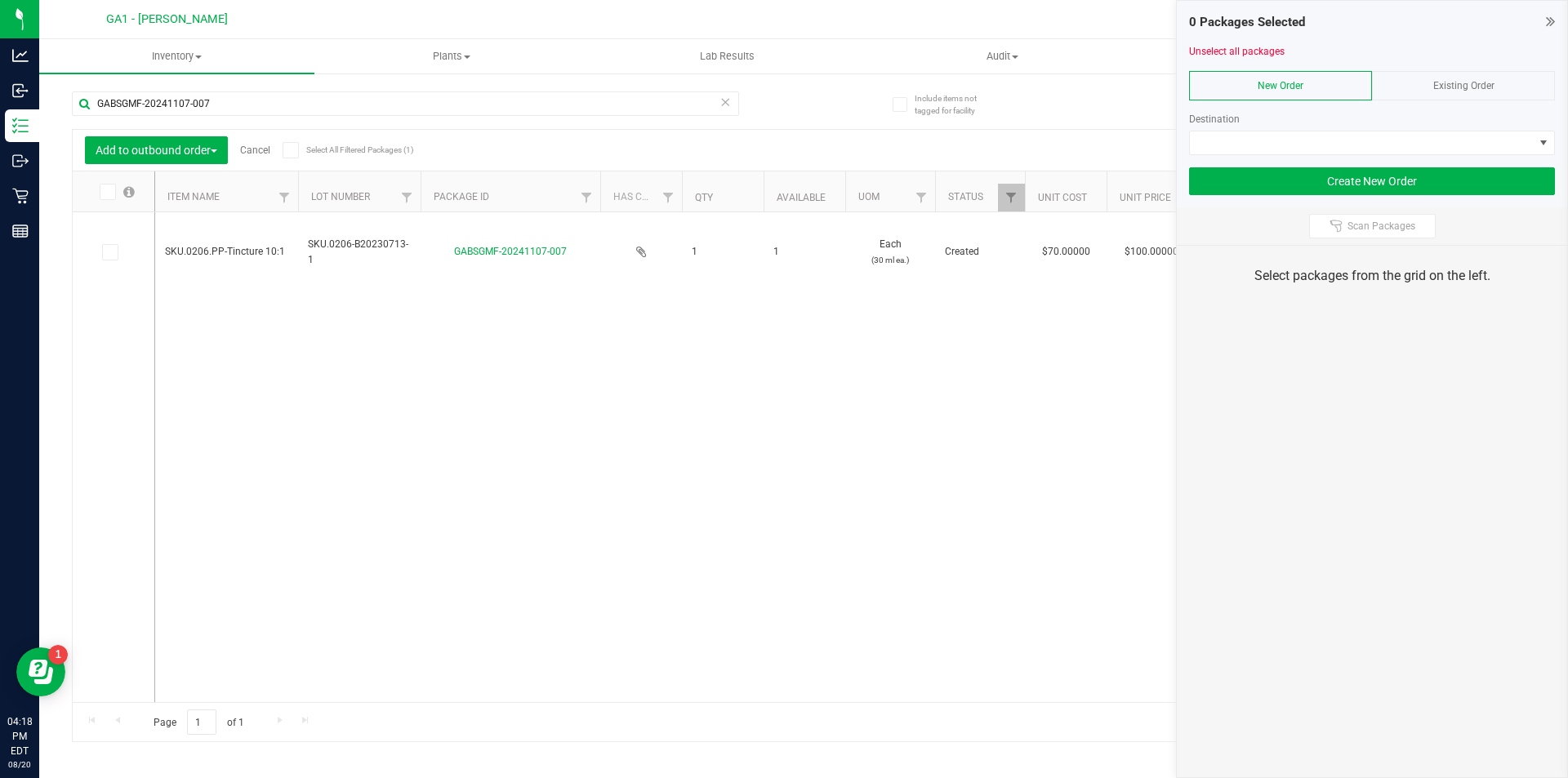
click at [1485, 69] on div at bounding box center [1372, 65] width 366 height 12
click at [1502, 94] on div "Existing Order" at bounding box center [1463, 85] width 183 height 29
click at [1431, 139] on span at bounding box center [1362, 143] width 344 height 23
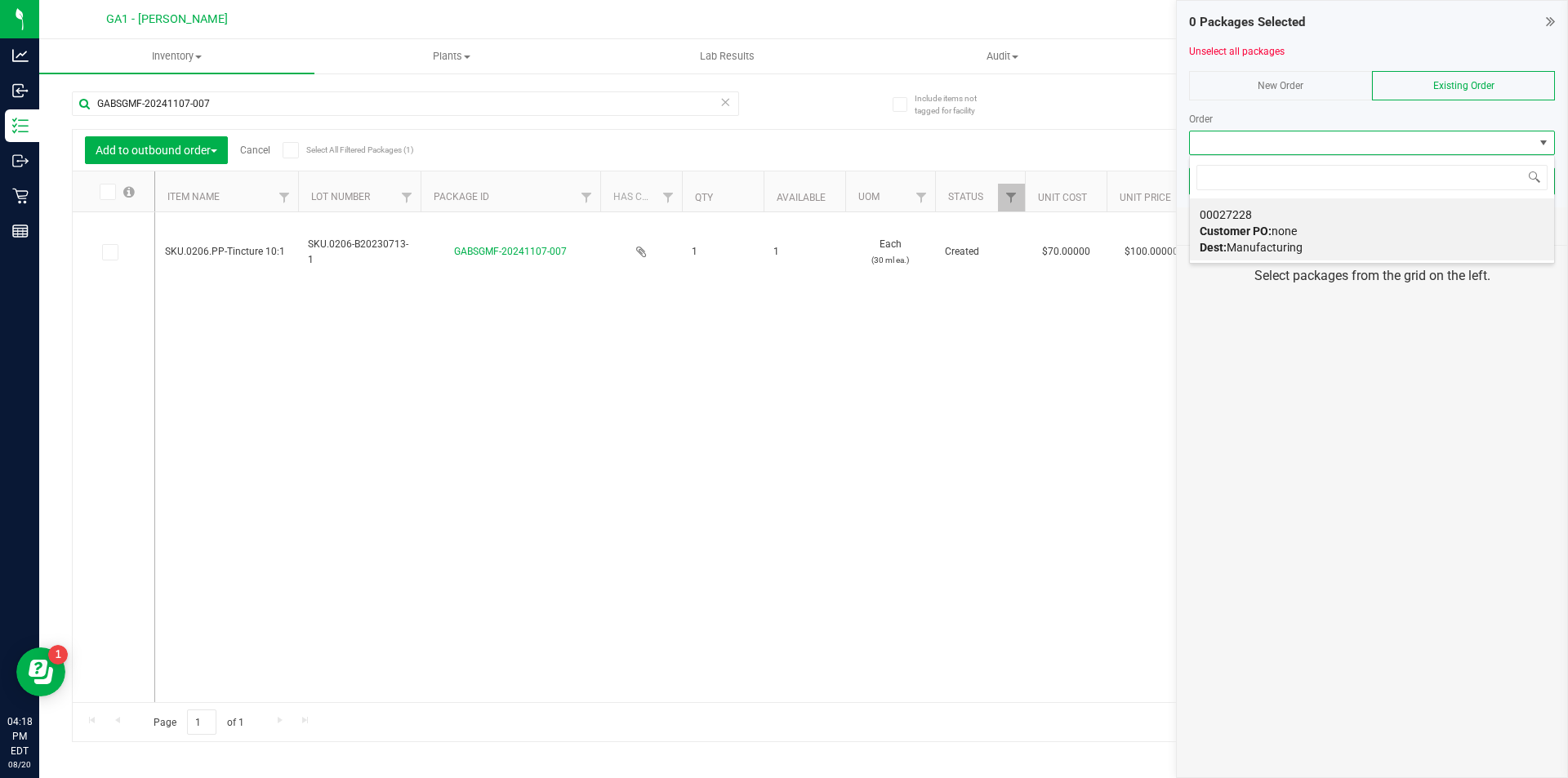
scroll to position [24, 366]
click at [1386, 222] on div "00027228 Customer PO: none Dest: Manufacturing" at bounding box center [1372, 231] width 345 height 62
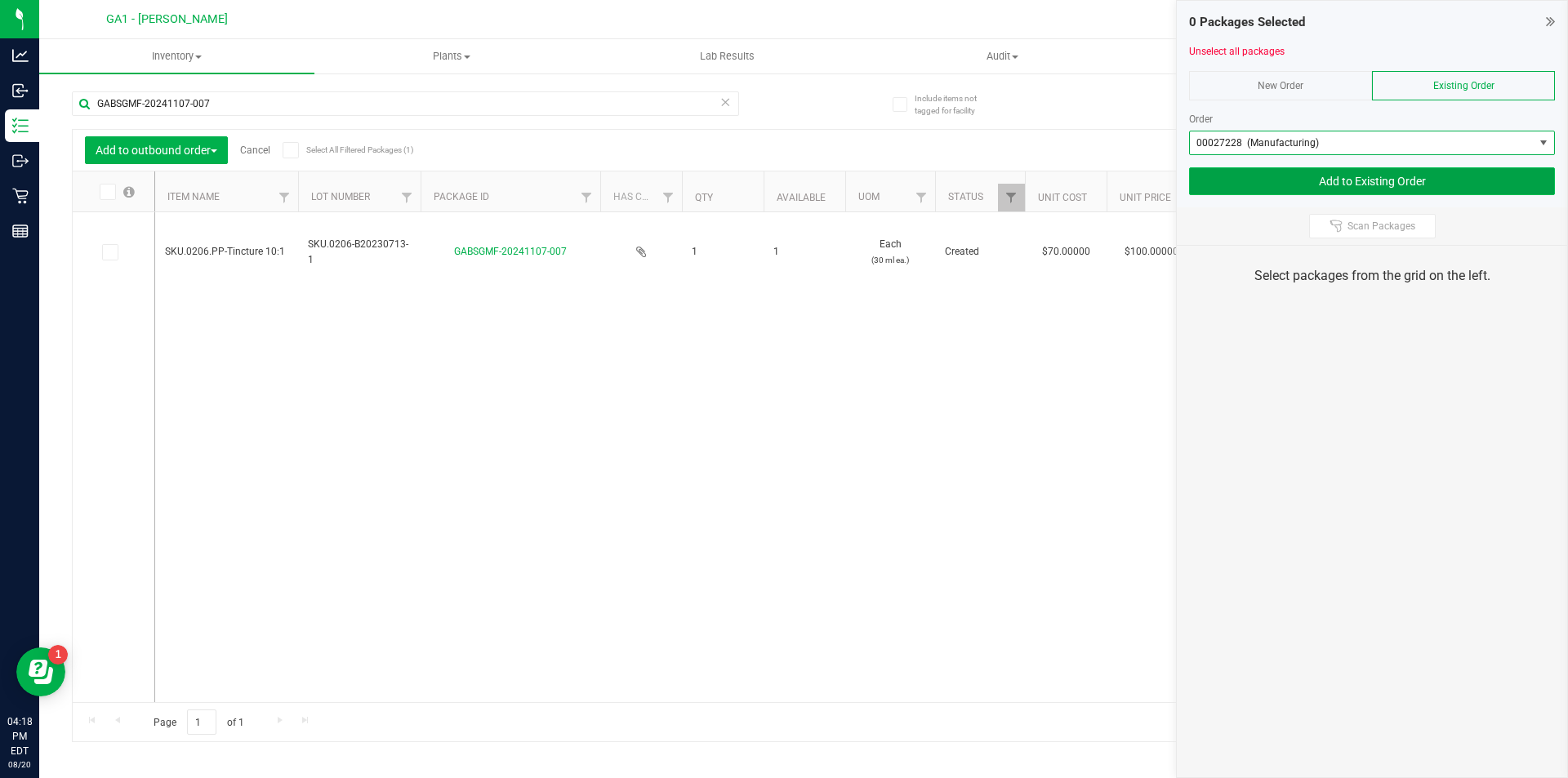
click at [1395, 175] on button "Add to Existing Order" at bounding box center [1372, 180] width 366 height 27
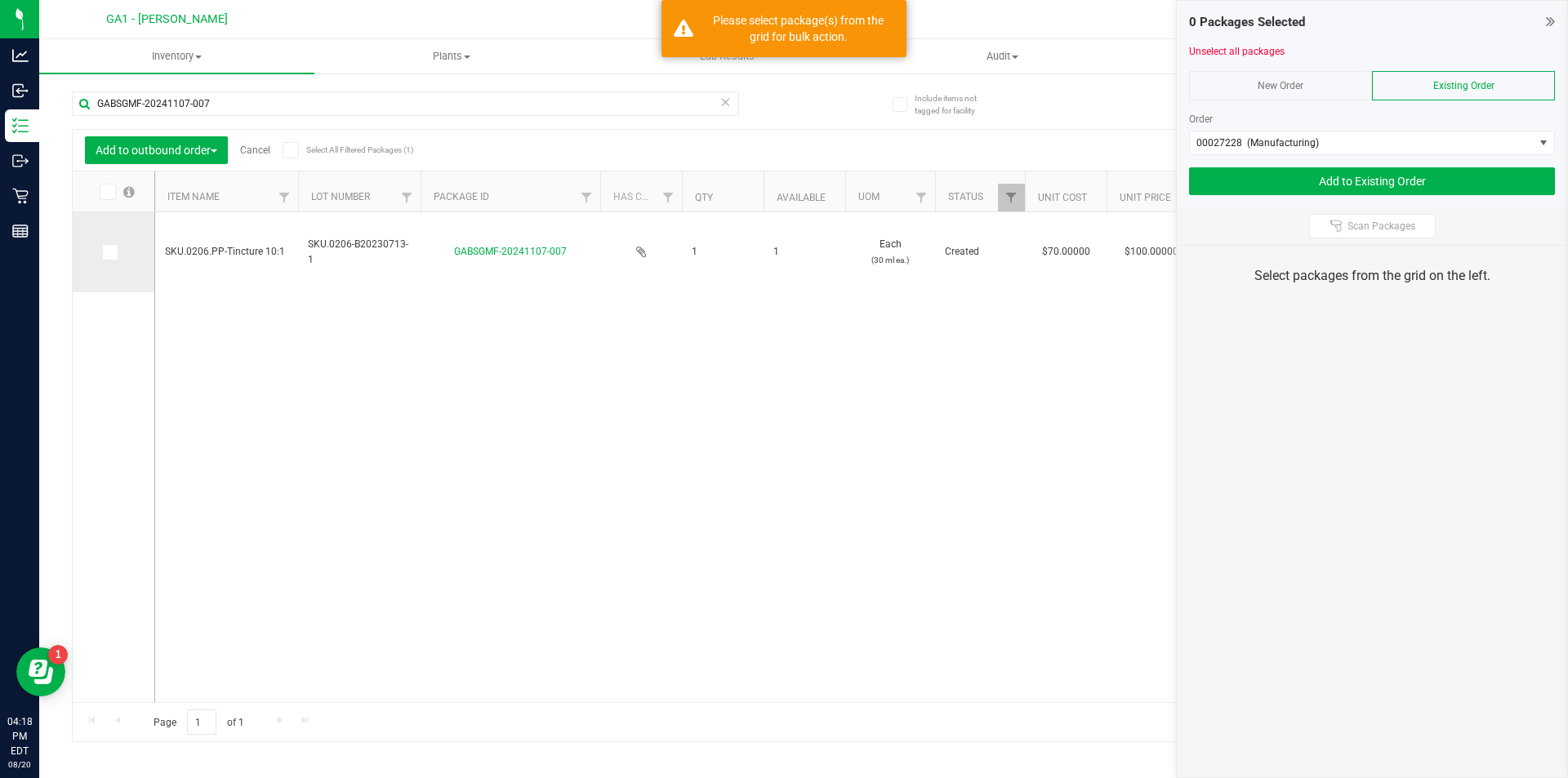
click at [121, 254] on label at bounding box center [114, 253] width 23 height 17
click at [0, 0] on input "checkbox" at bounding box center [0, 0] width 0 height 0
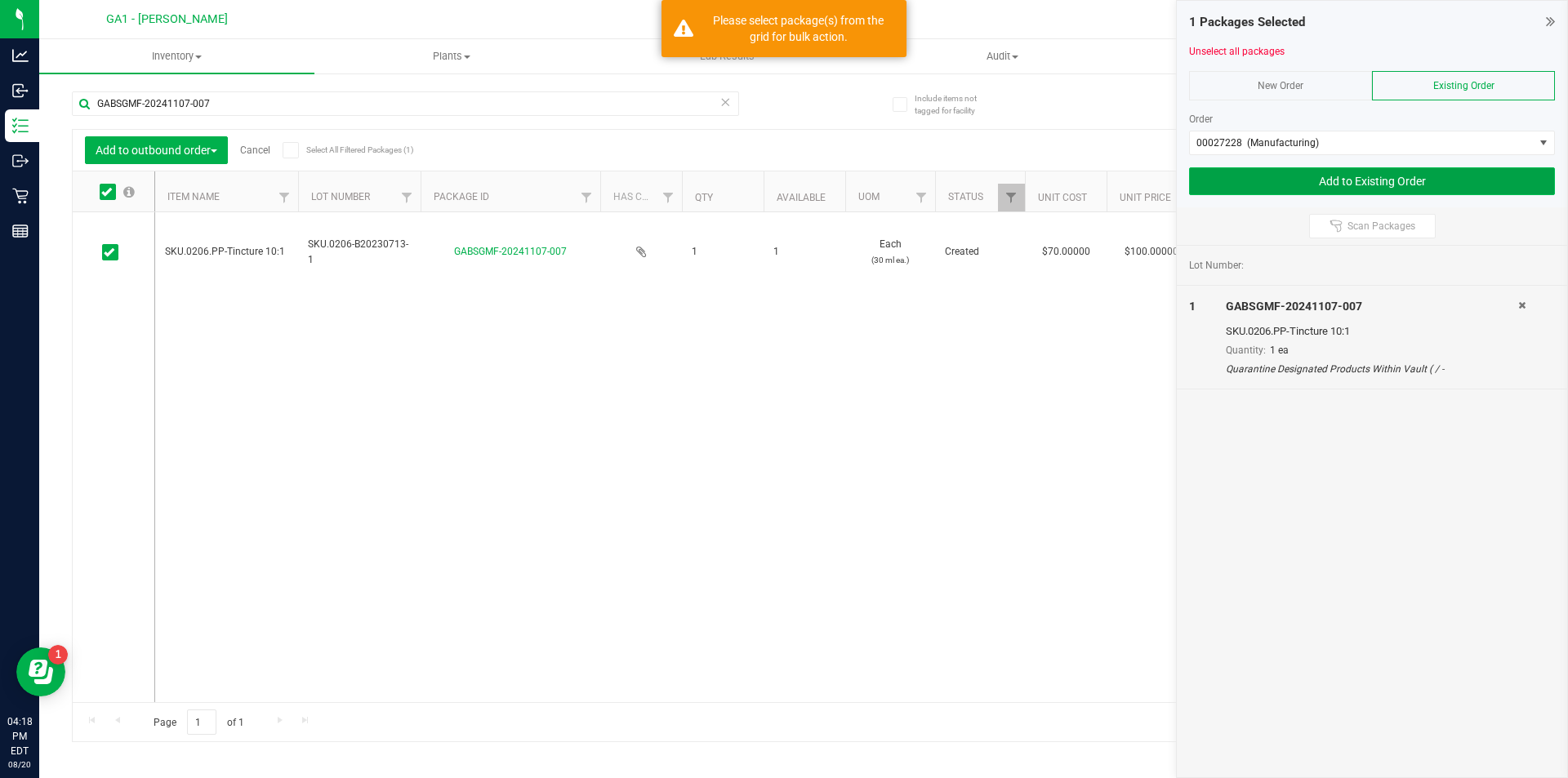
click at [1446, 174] on button "Add to Existing Order" at bounding box center [1372, 180] width 366 height 27
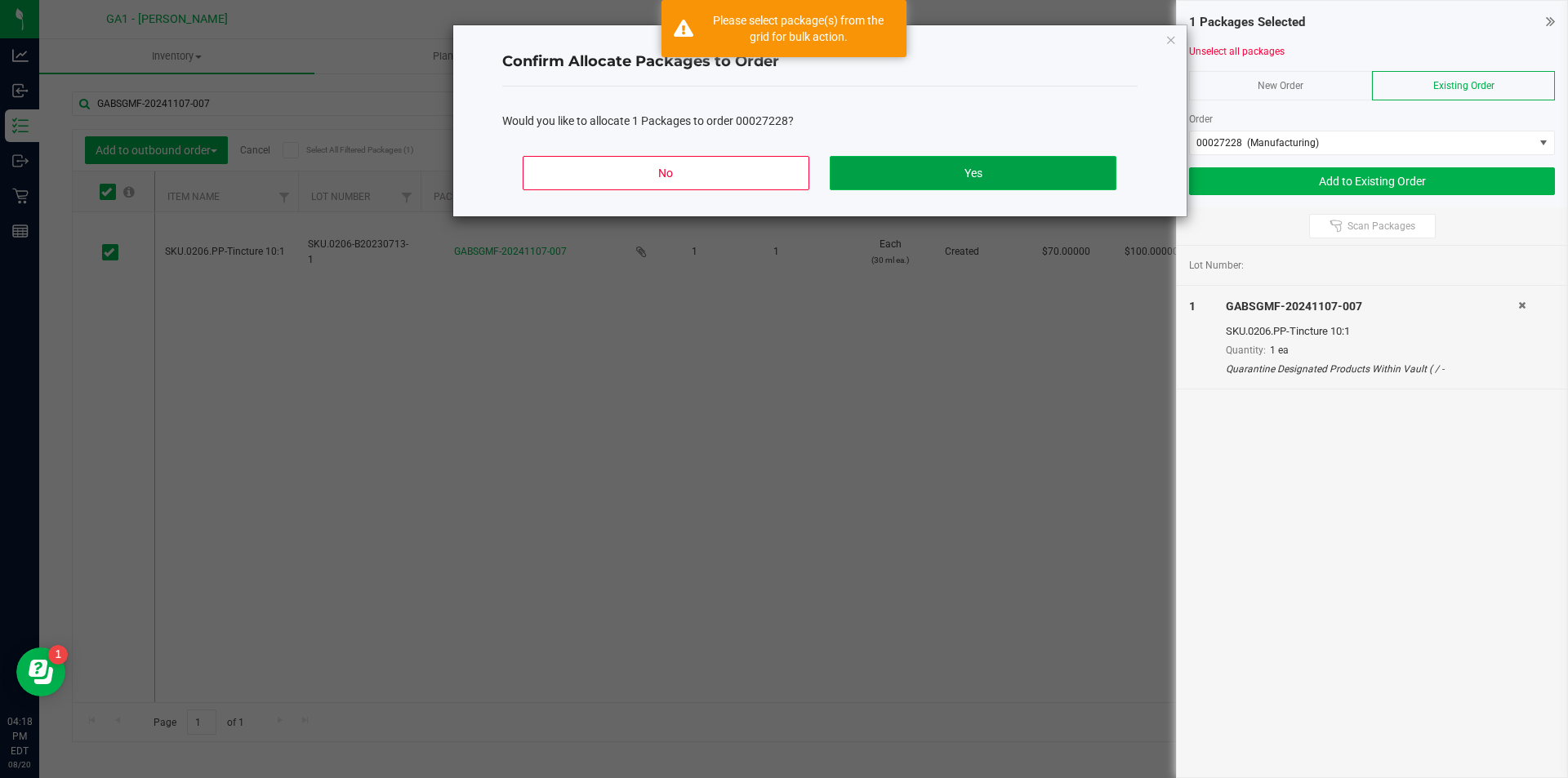
click at [939, 172] on button "Yes" at bounding box center [973, 173] width 286 height 34
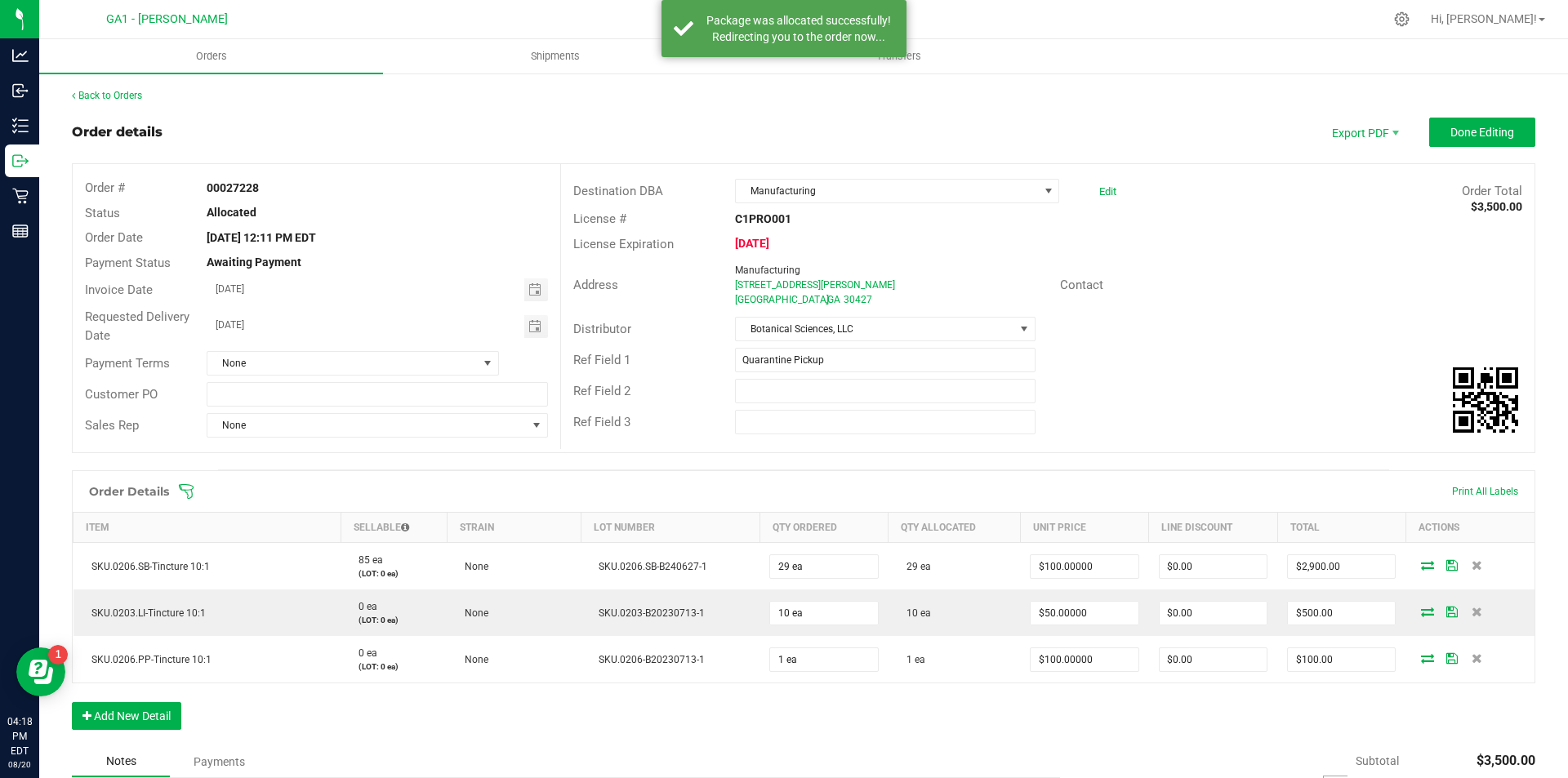
click at [910, 697] on div "Order Details Print All Labels Item Sellable Strain Lot Number Qty Ordered Qty …" at bounding box center [803, 608] width 1463 height 276
click at [96, 98] on link "Back to Orders" at bounding box center [106, 96] width 70 height 12
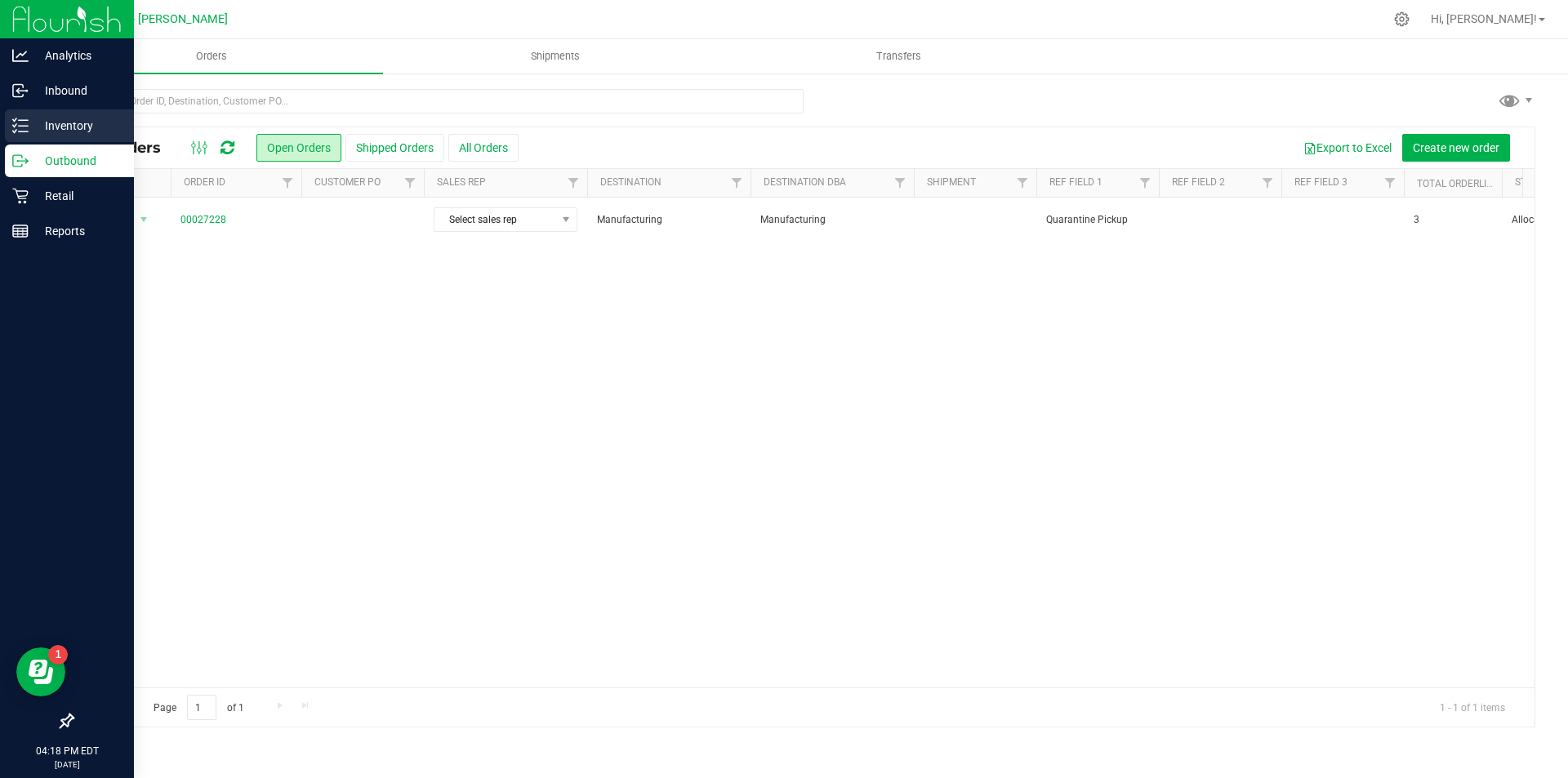
click at [22, 123] on icon at bounding box center [21, 126] width 17 height 17
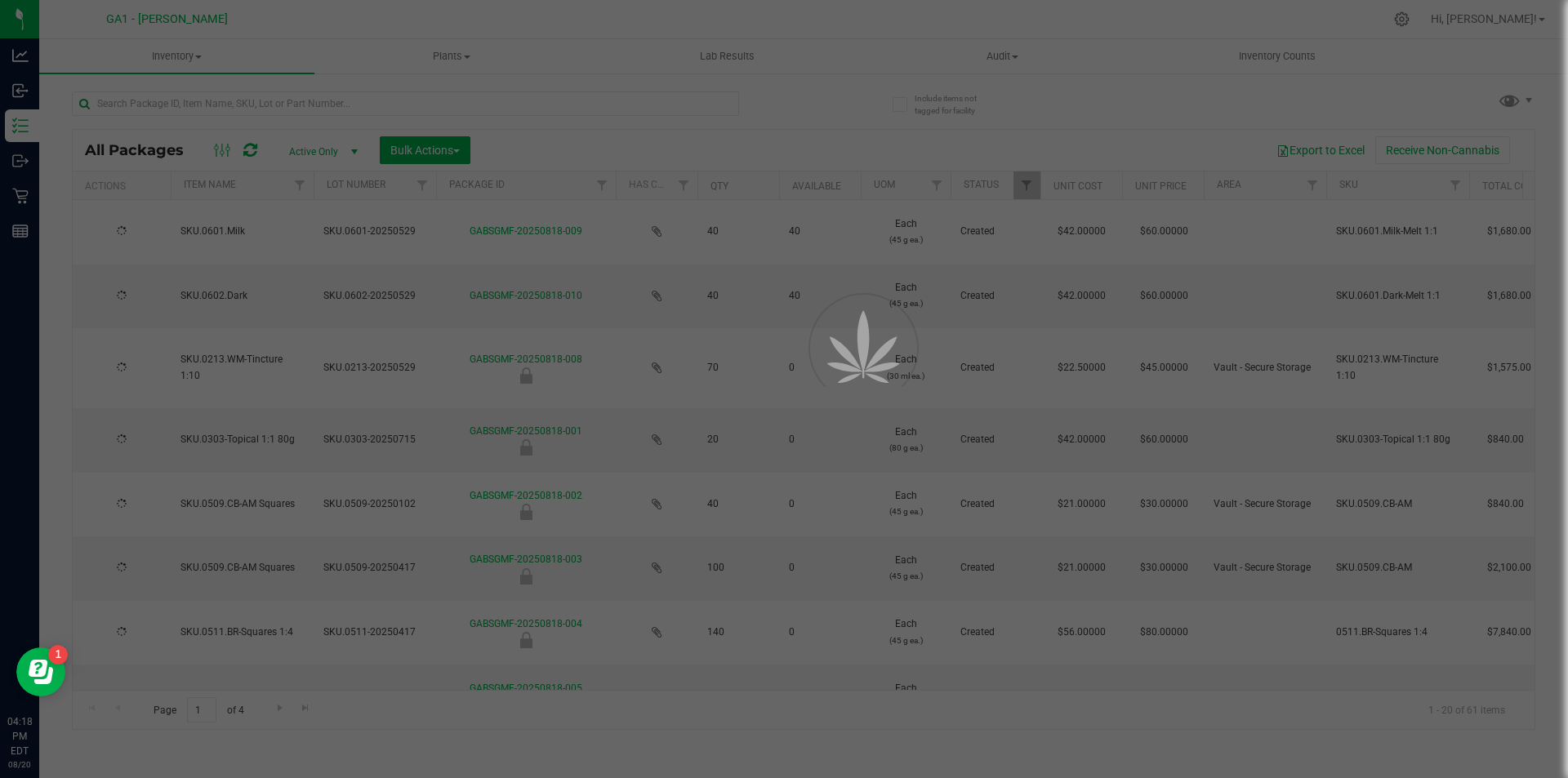
click at [319, 108] on div at bounding box center [784, 389] width 1568 height 778
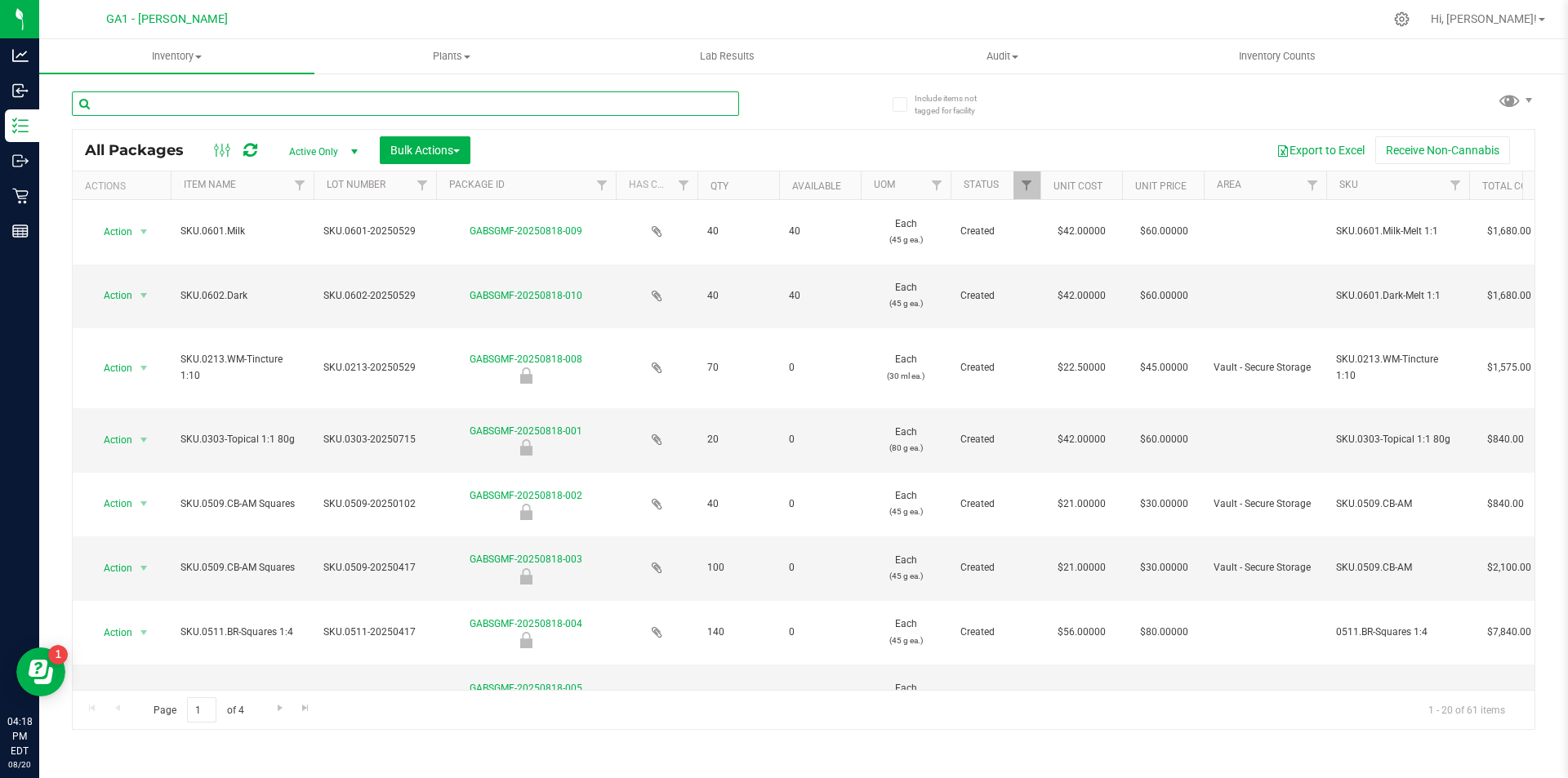
drag, startPoint x: 318, startPoint y: 101, endPoint x: 318, endPoint y: 115, distance: 14.0
click at [318, 115] on input "text" at bounding box center [405, 103] width 668 height 24
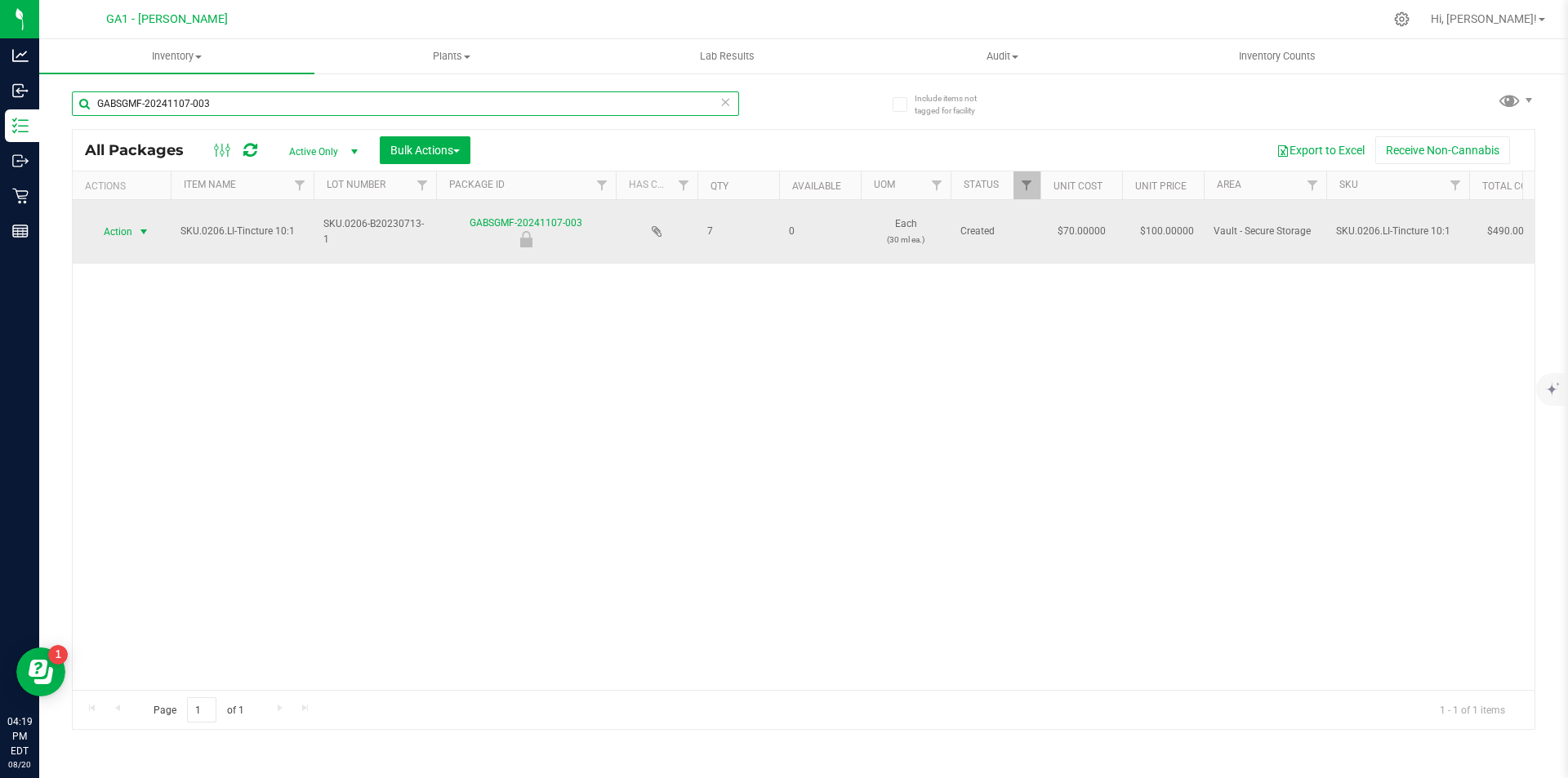
type input "GABSGMF-20241107-003"
click at [140, 232] on span "select" at bounding box center [144, 232] width 13 height 13
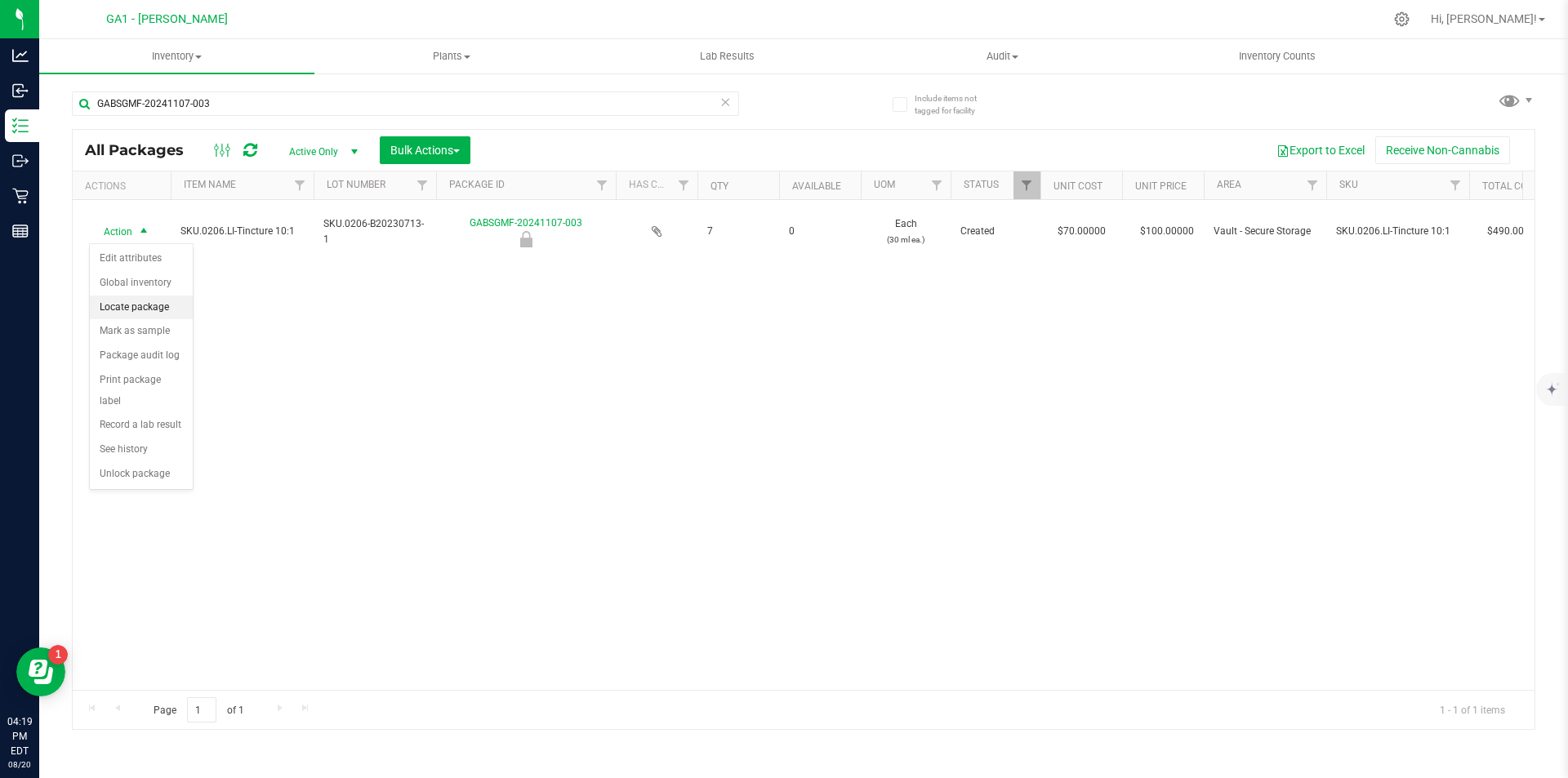
click at [142, 313] on li "Locate package" at bounding box center [141, 308] width 103 height 24
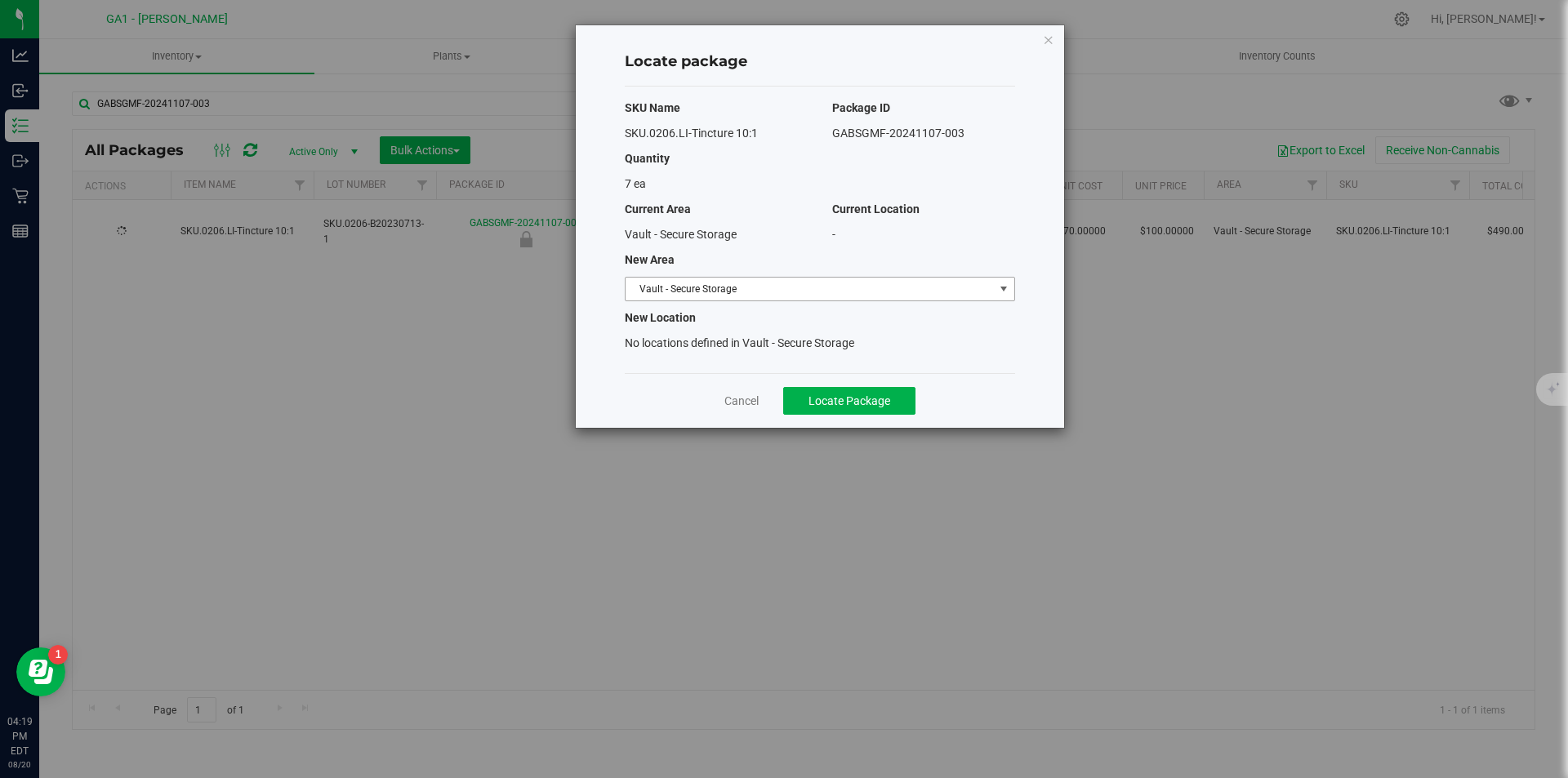
click at [745, 299] on span "Vault - Secure Storage" at bounding box center [809, 289] width 368 height 23
click at [718, 303] on div "Select area Quarantine Designated Products Within Vault ( Vault - Secure Storag…" at bounding box center [820, 328] width 391 height 56
click at [717, 309] on li "Quarantine Designated Products Within Vault (" at bounding box center [820, 316] width 389 height 24
click at [834, 391] on button "Locate Package" at bounding box center [849, 401] width 132 height 27
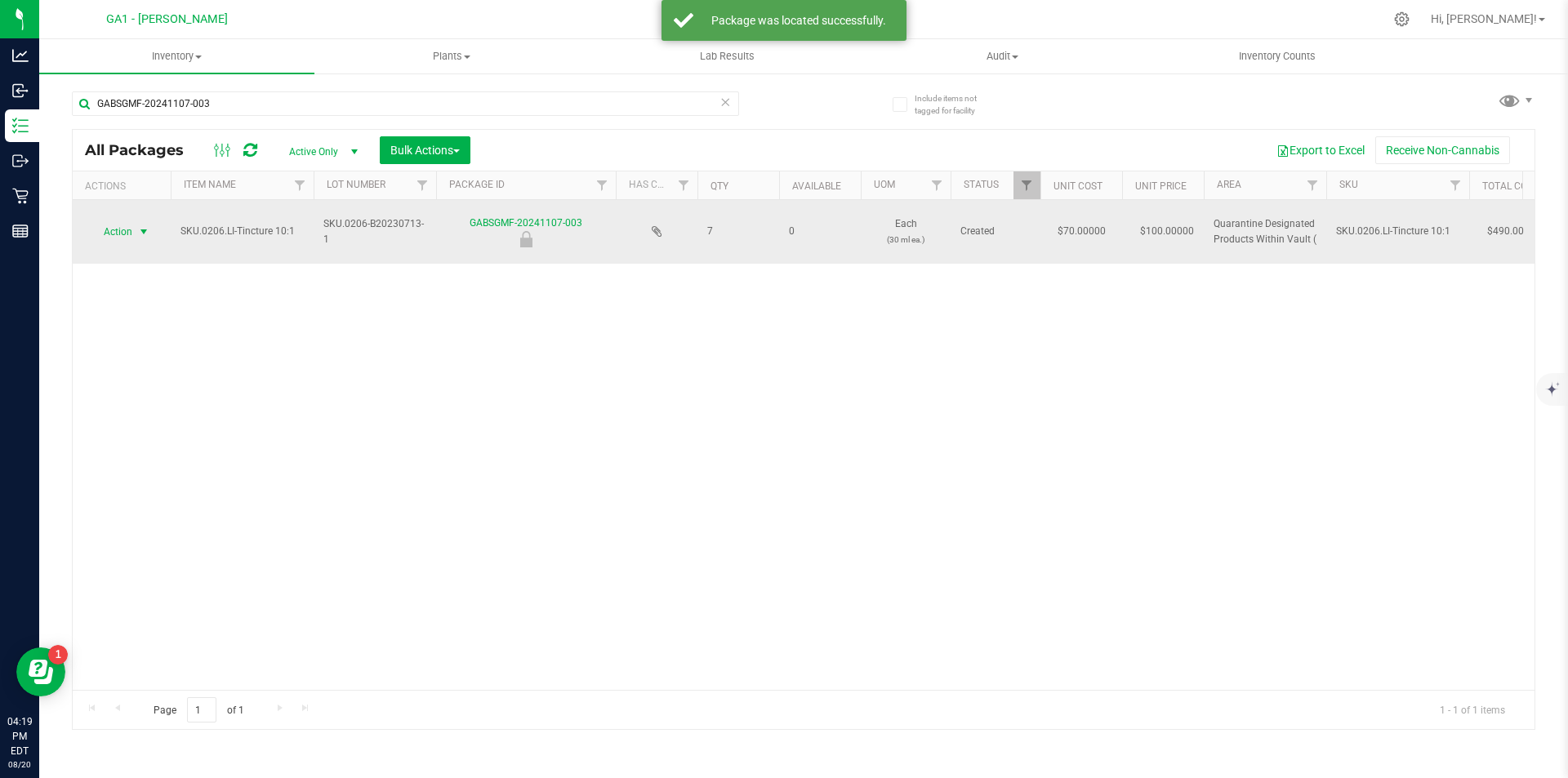
click at [137, 233] on span "select" at bounding box center [144, 232] width 21 height 23
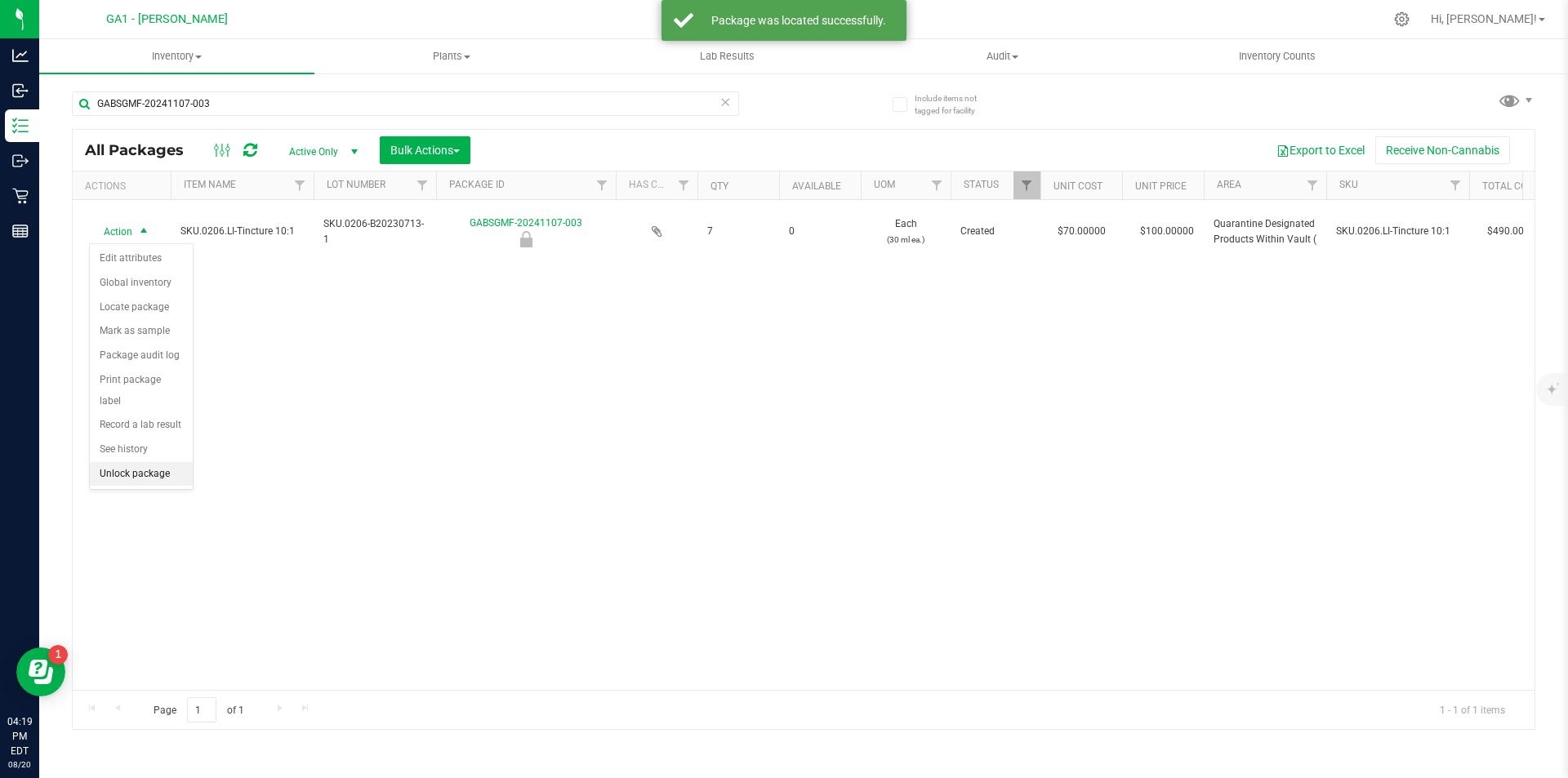
click at [122, 462] on li "Unlock package" at bounding box center [141, 474] width 103 height 24
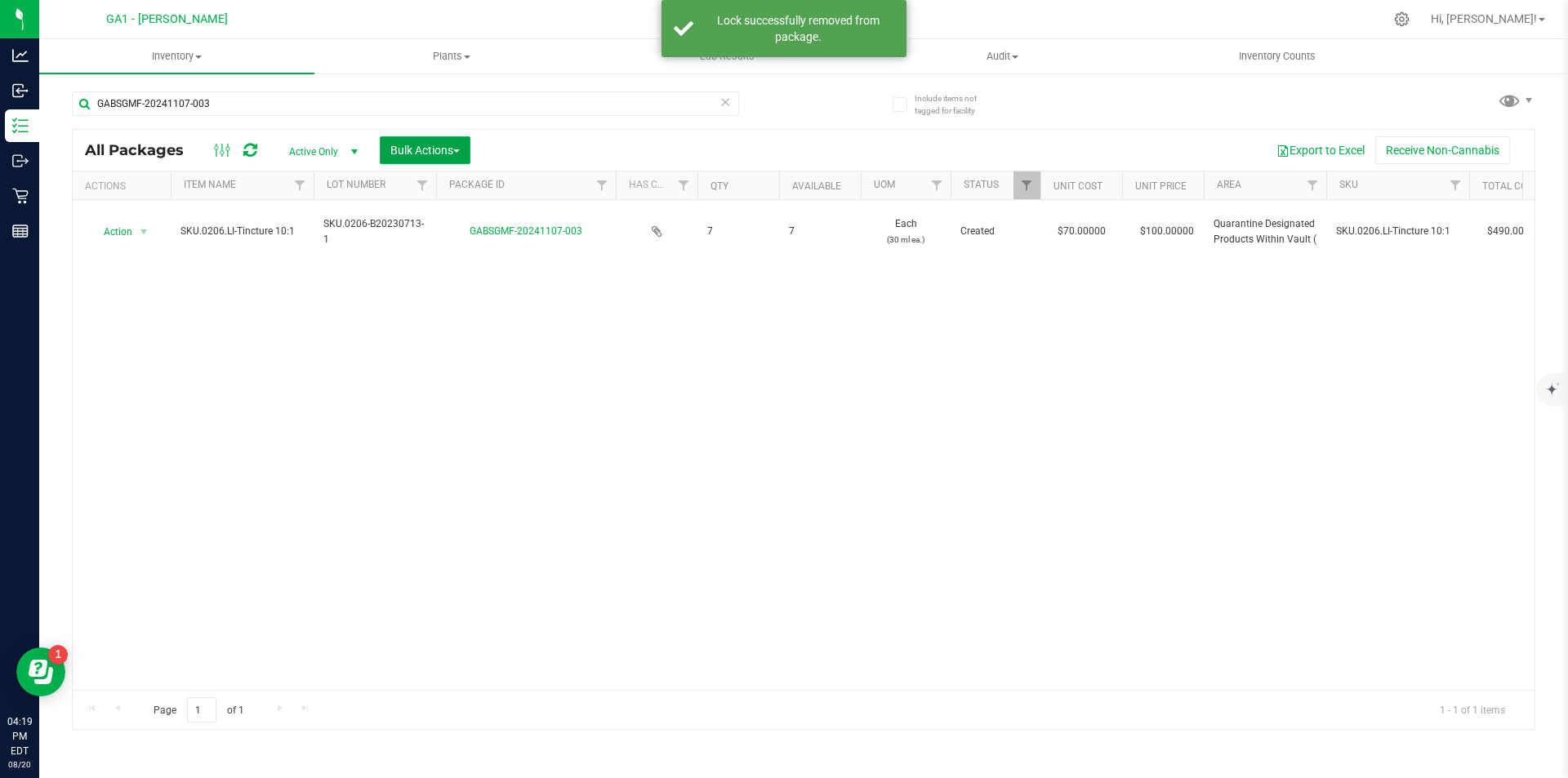
click at [415, 150] on span "Bulk Actions" at bounding box center [425, 150] width 69 height 13
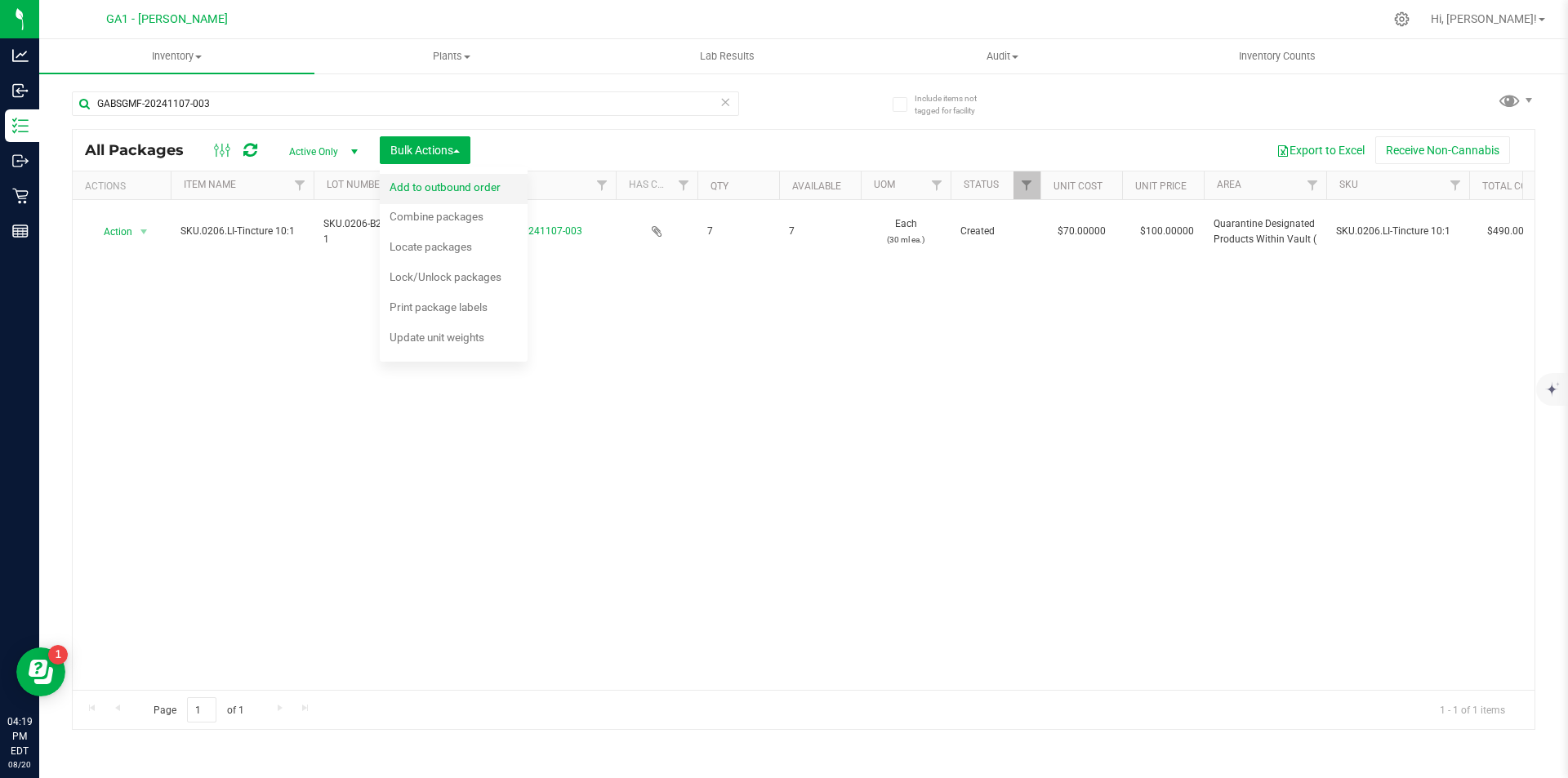
click at [427, 186] on span "Add to outbound order" at bounding box center [446, 187] width 111 height 13
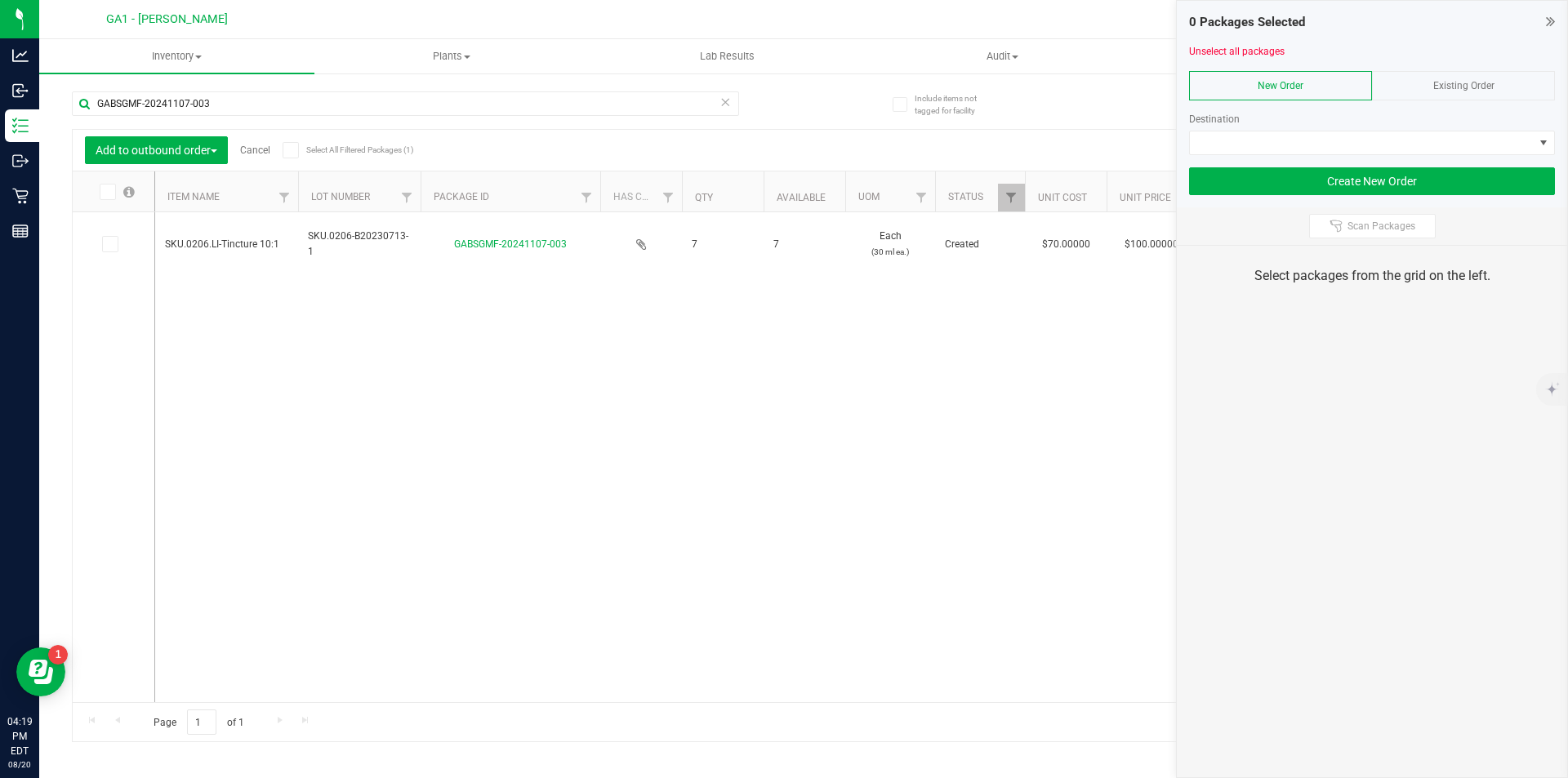
click at [1474, 78] on div "Existing Order" at bounding box center [1463, 85] width 183 height 29
click at [1370, 134] on span at bounding box center [1362, 143] width 344 height 23
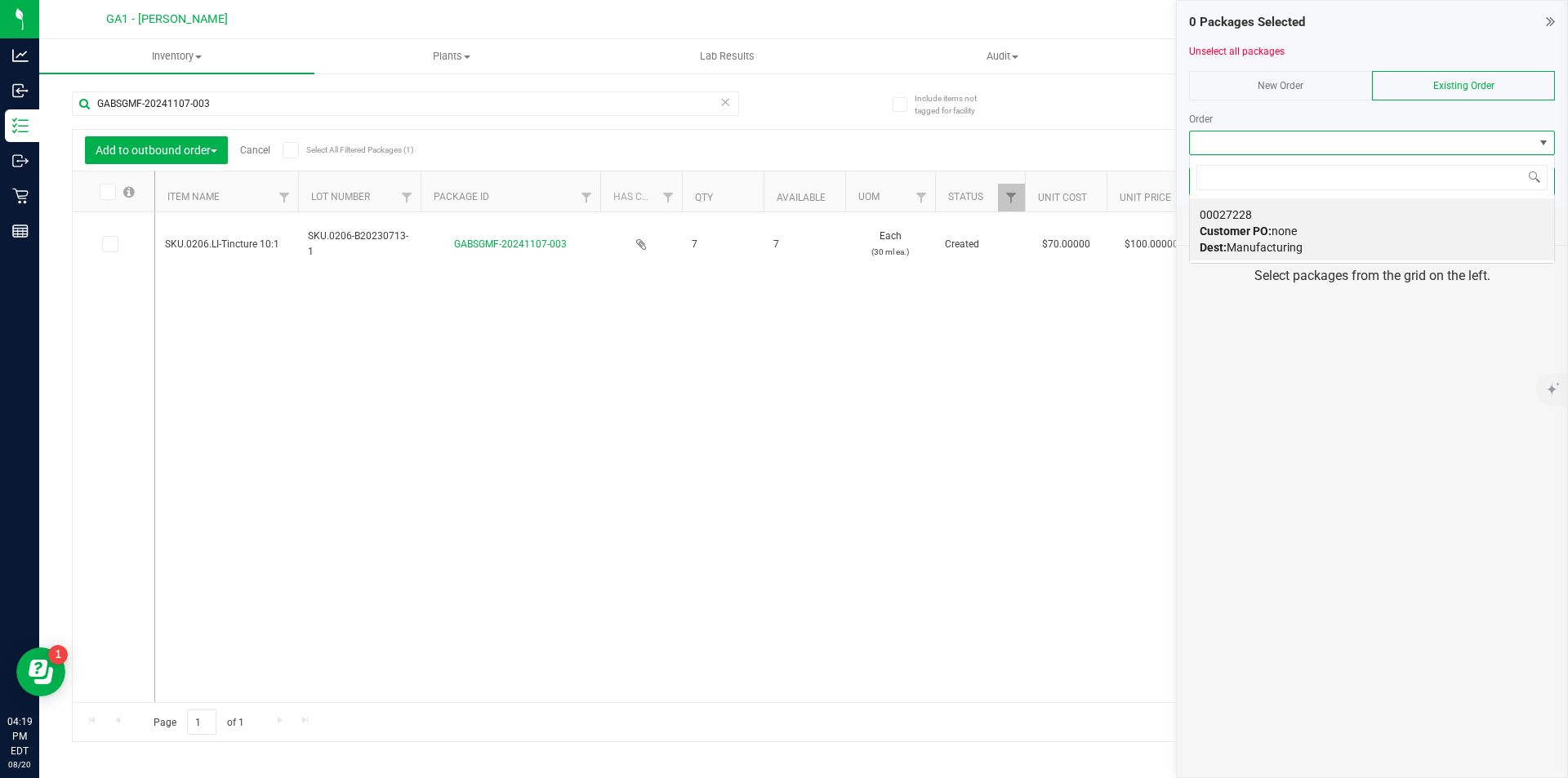
scroll to position [24, 366]
click at [1300, 216] on div "00027228 Customer PO: none Dest: Manufacturing" at bounding box center [1372, 231] width 345 height 62
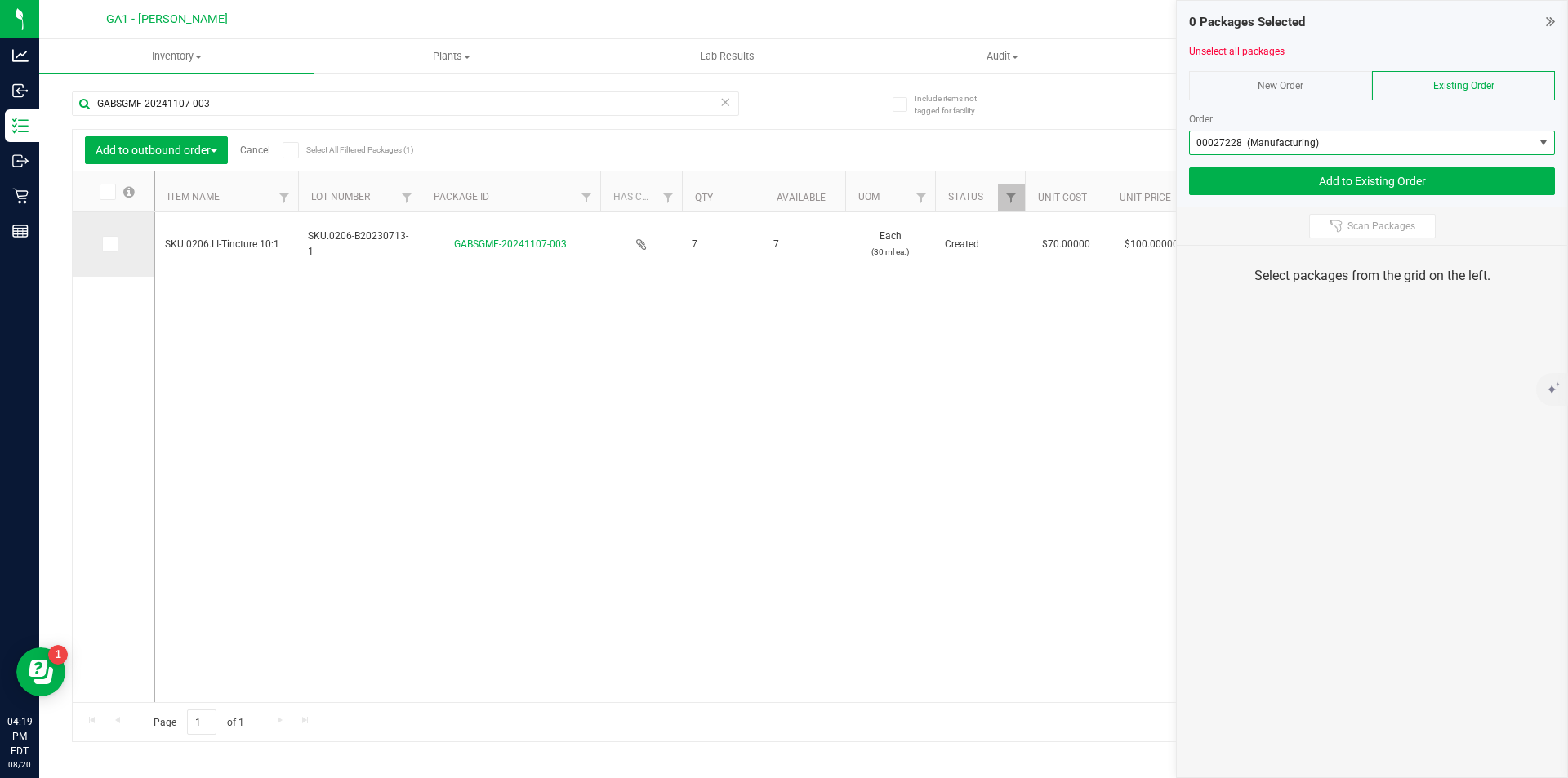
click at [111, 244] on icon at bounding box center [109, 244] width 11 height 0
click at [0, 0] on input "checkbox" at bounding box center [0, 0] width 0 height 0
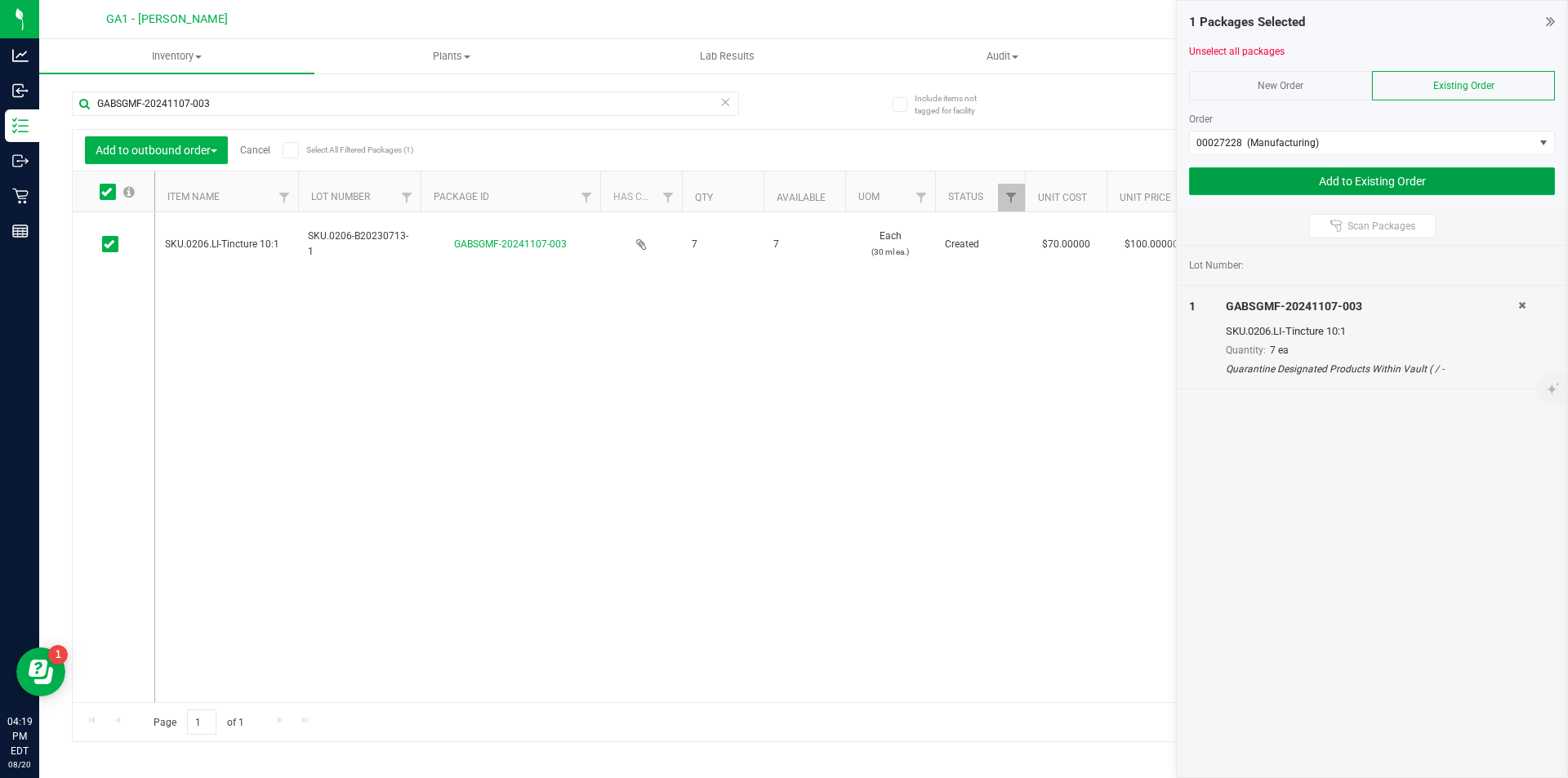
click at [1288, 180] on button "Add to Existing Order" at bounding box center [1372, 180] width 366 height 27
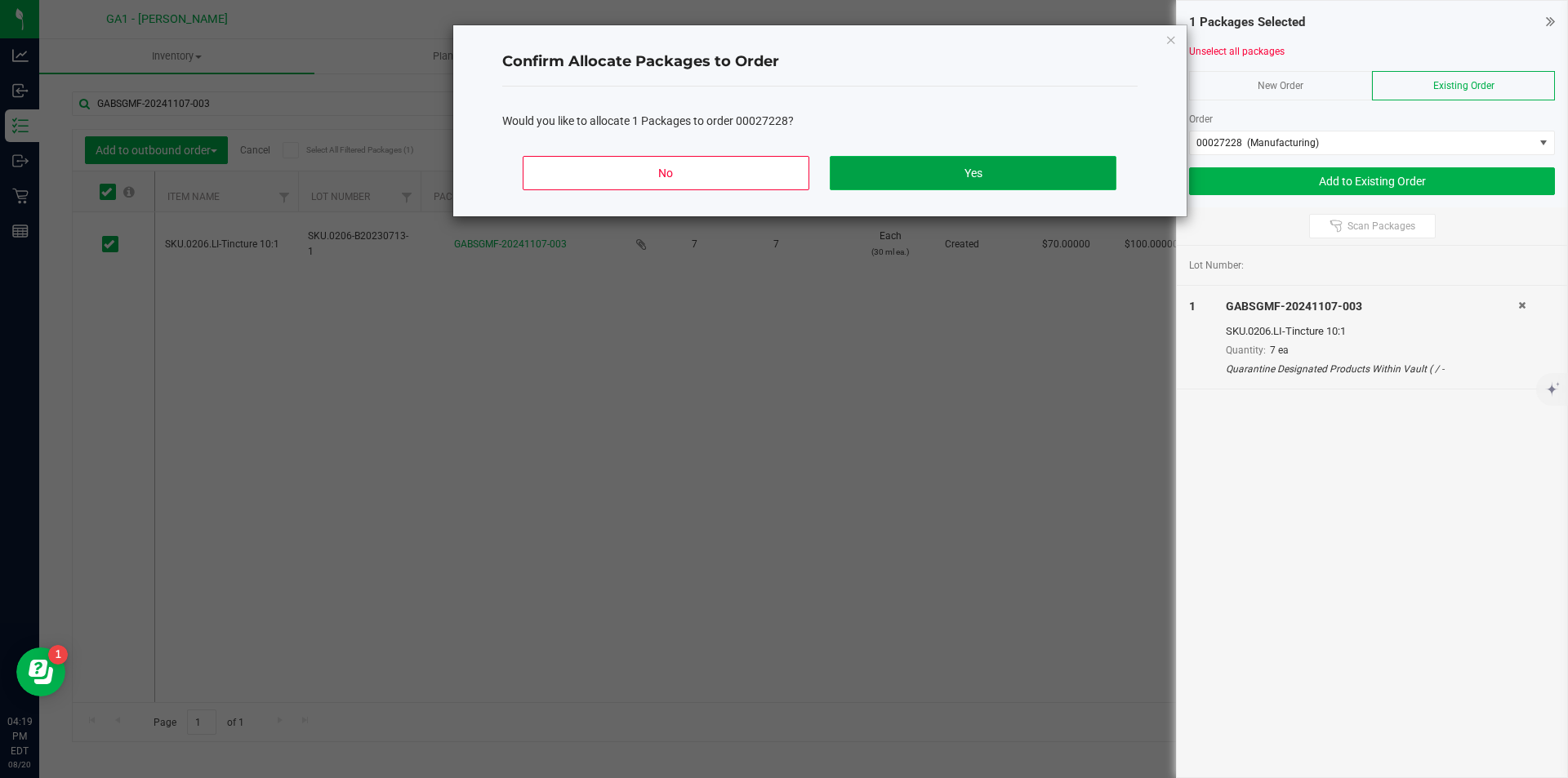
click at [860, 157] on button "Yes" at bounding box center [973, 173] width 286 height 34
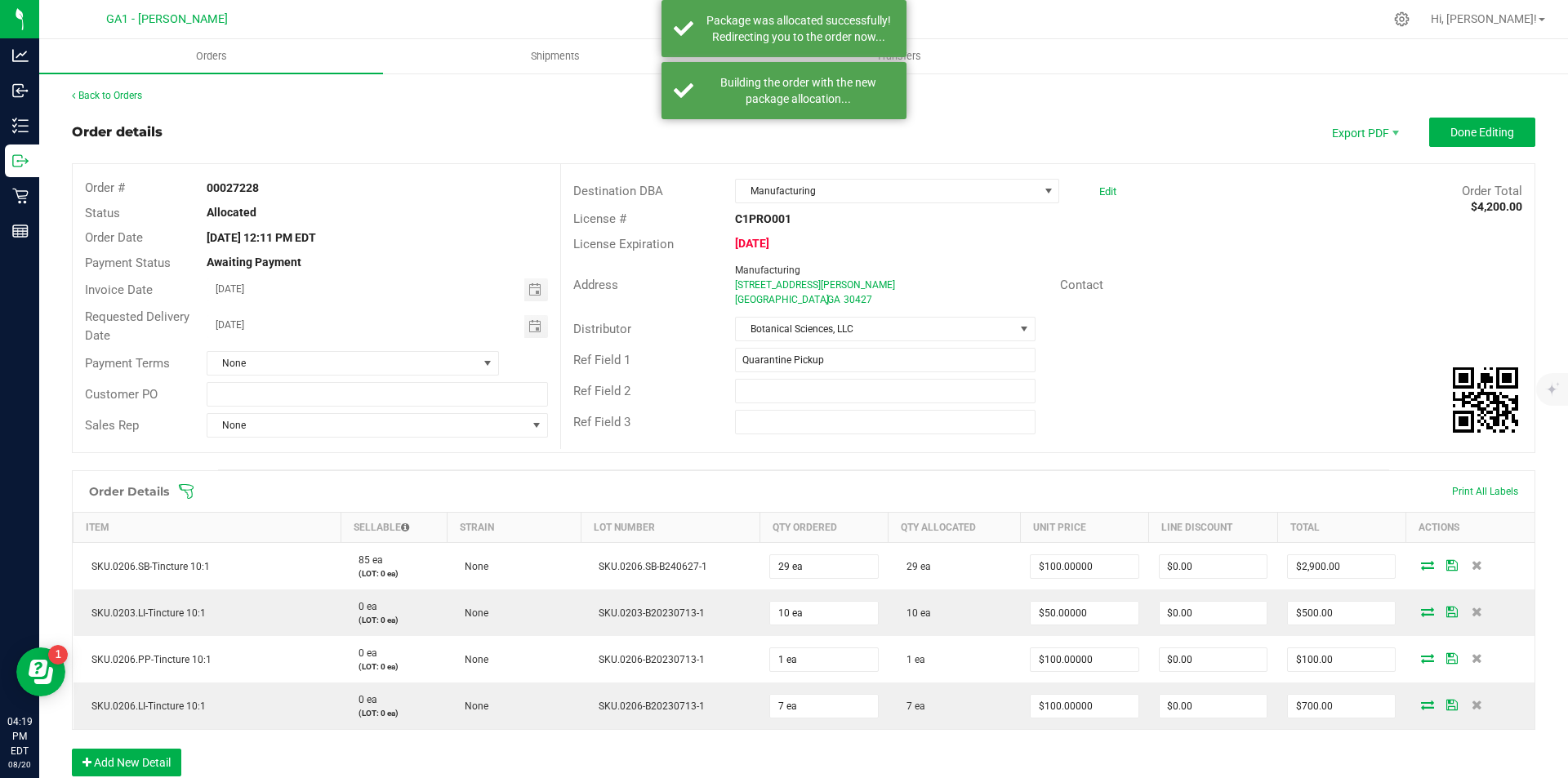
click at [1344, 426] on div "Ref Field 3" at bounding box center [1048, 421] width 974 height 31
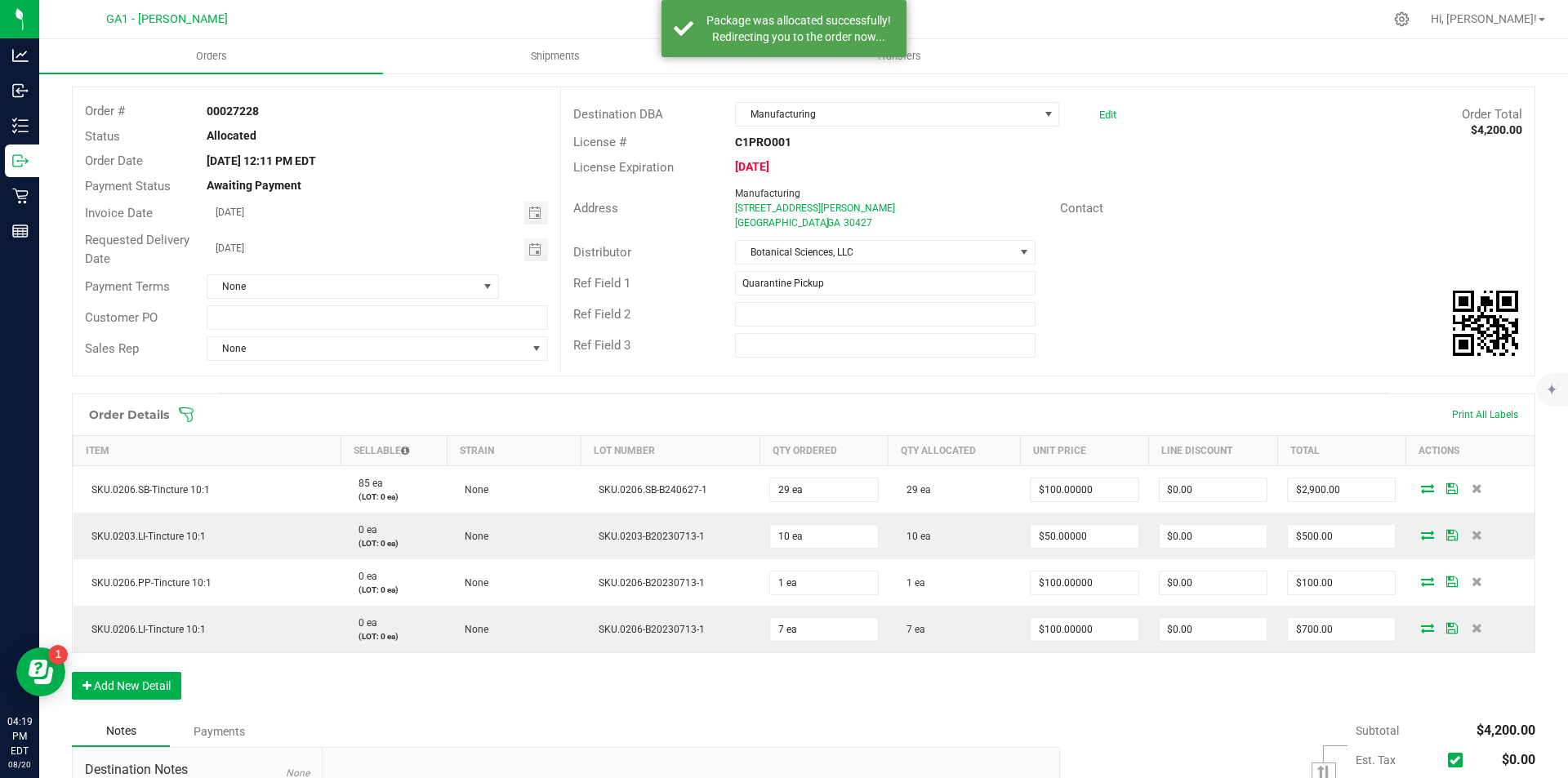
scroll to position [283, 0]
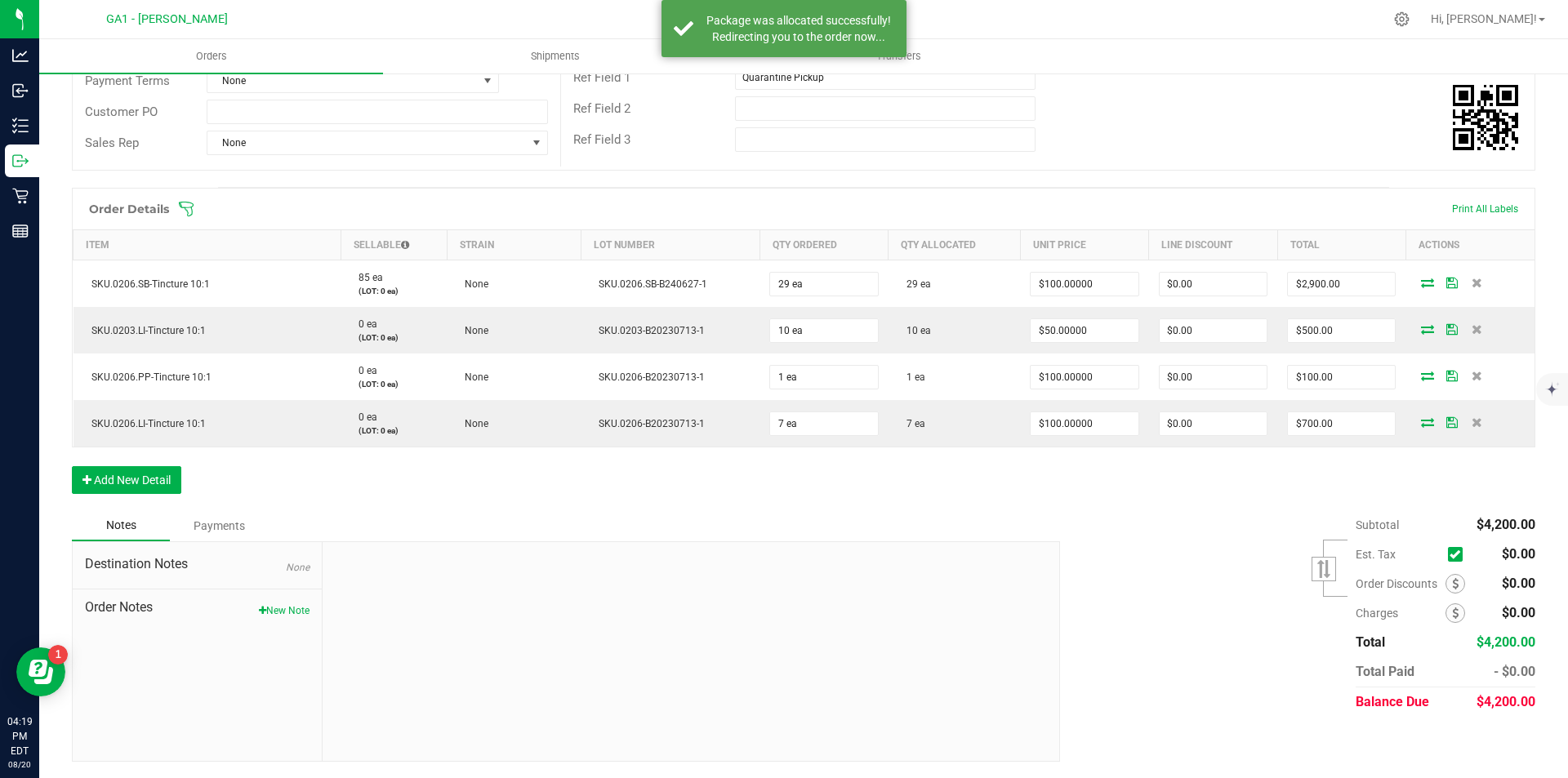
click at [1128, 572] on div "Subtotal $4,200.00 Est. Tax" at bounding box center [1291, 613] width 487 height 207
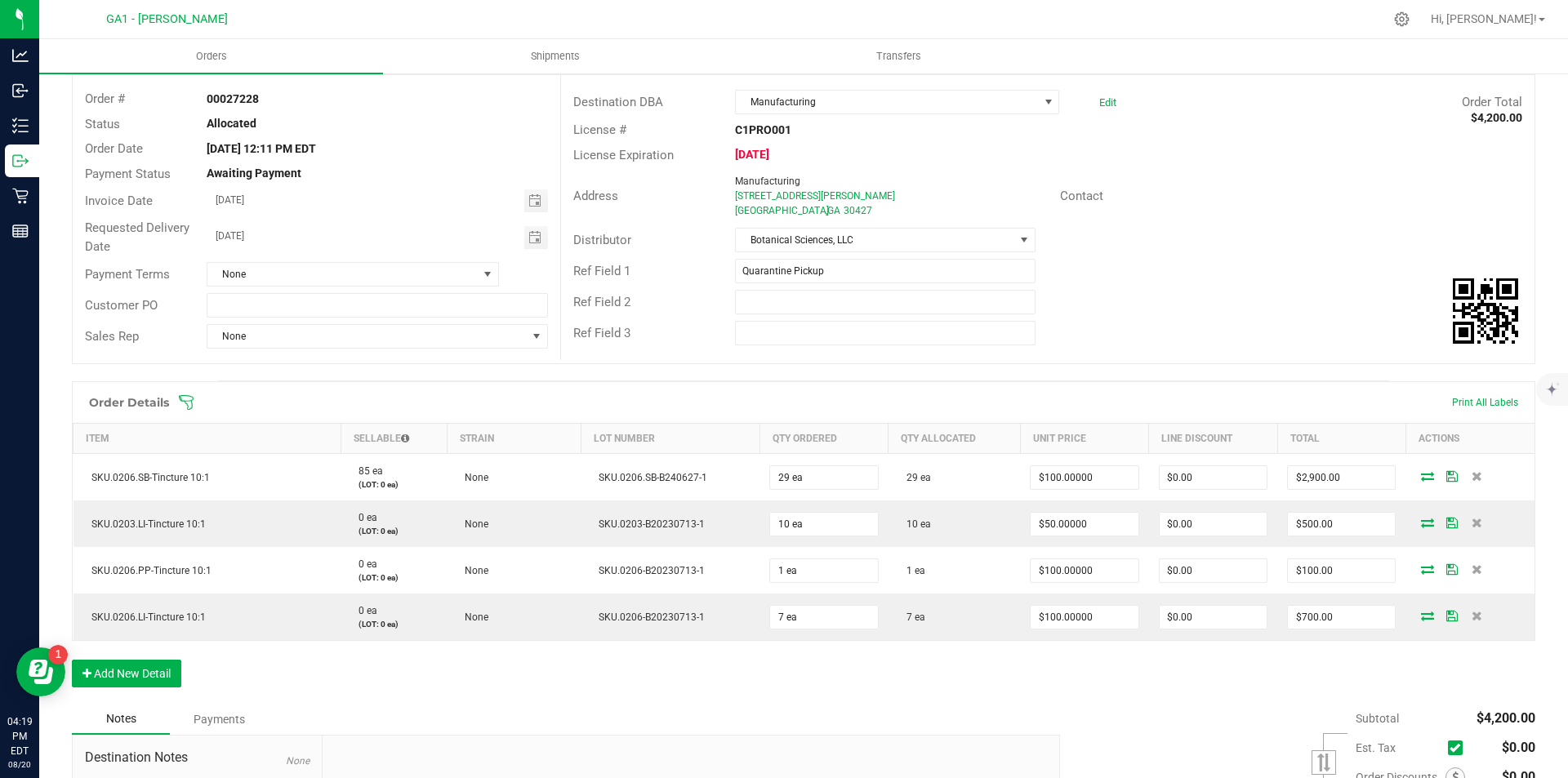
scroll to position [163, 0]
